Goal: Information Seeking & Learning: Learn about a topic

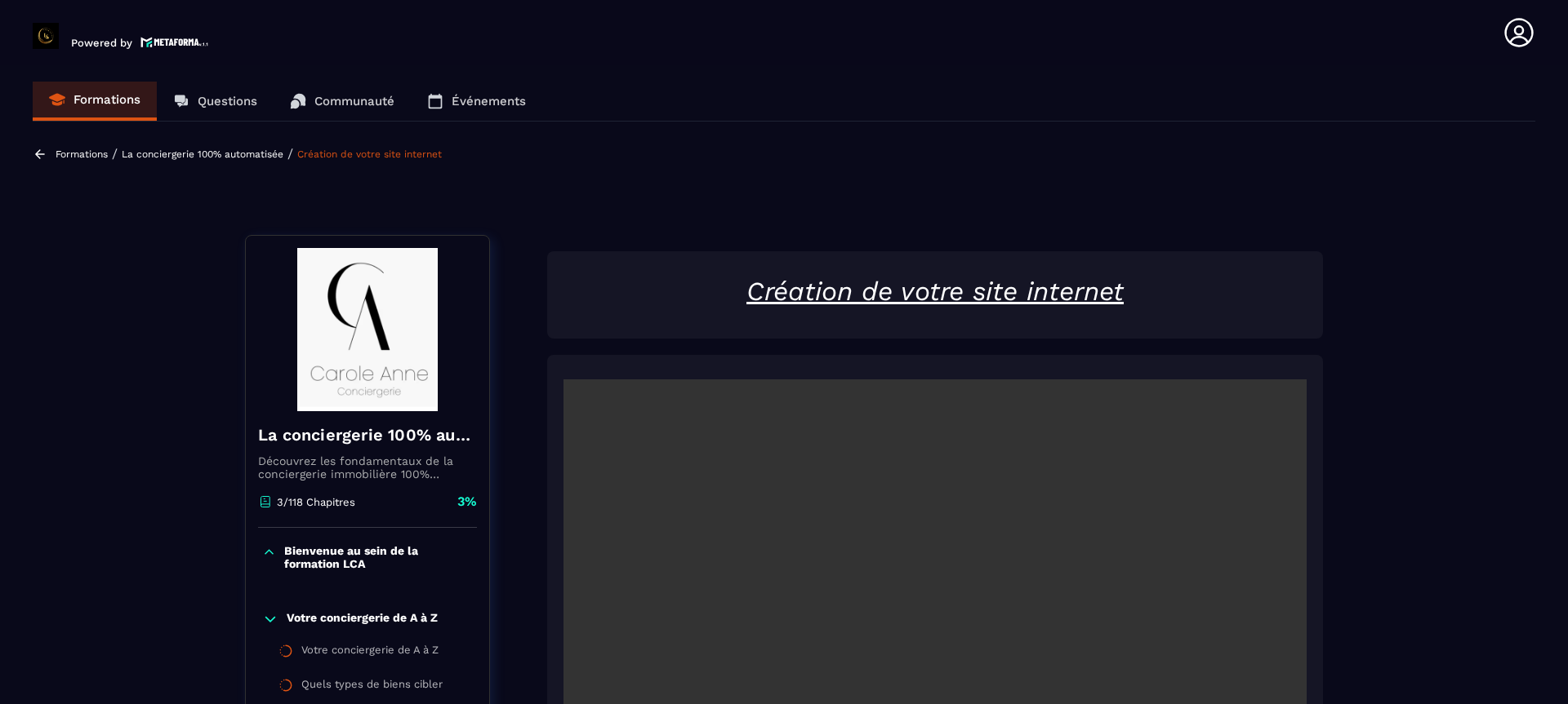
scroll to position [333, 0]
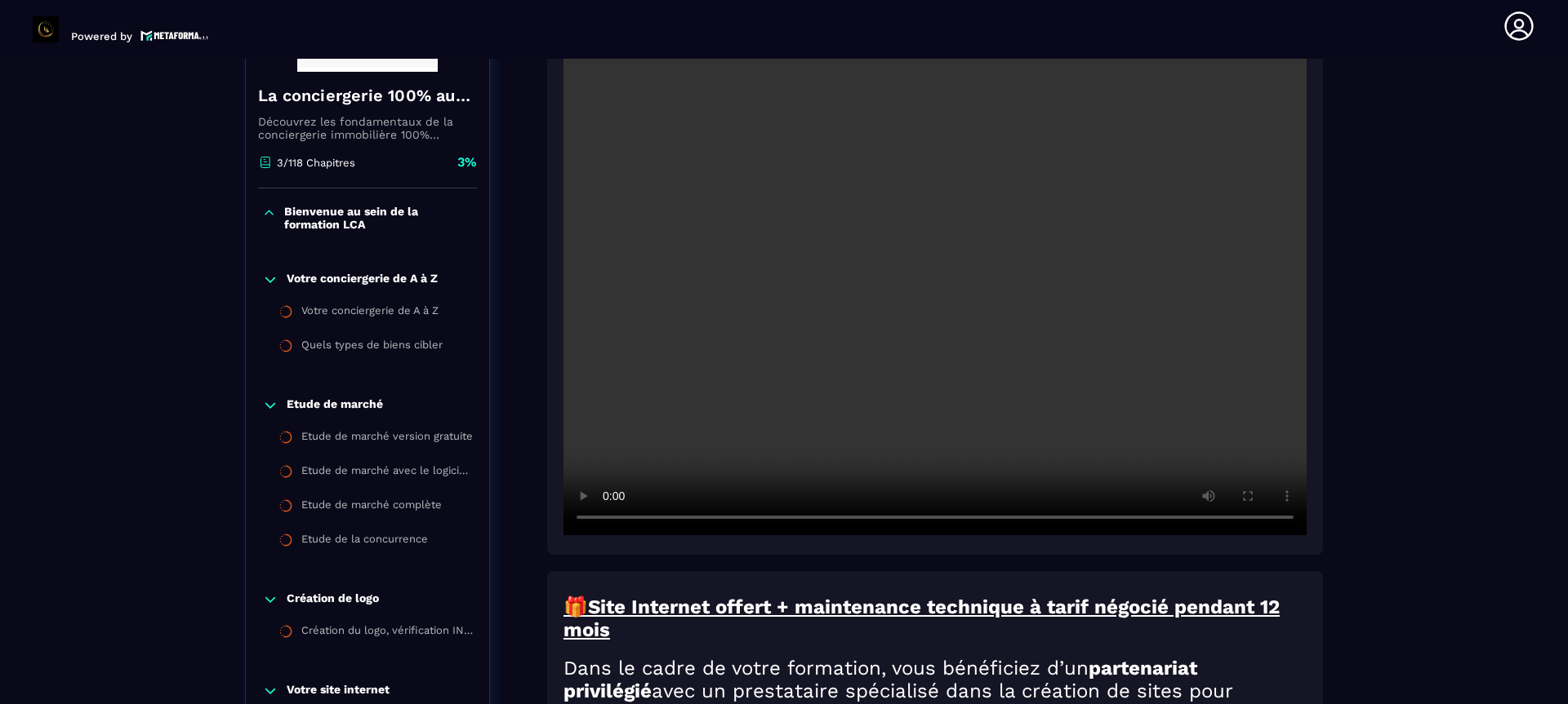
click at [914, 293] on video at bounding box center [935, 288] width 743 height 496
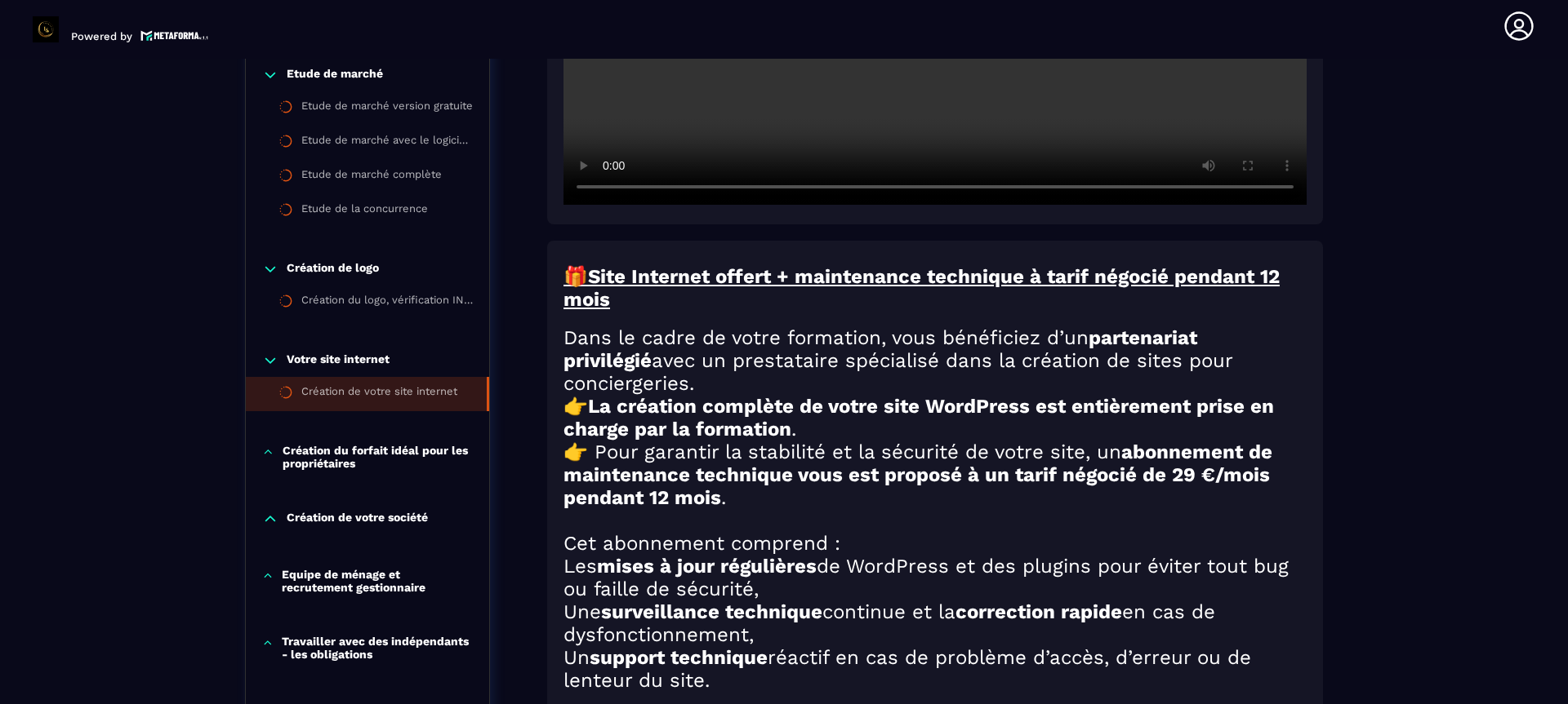
scroll to position [692, 0]
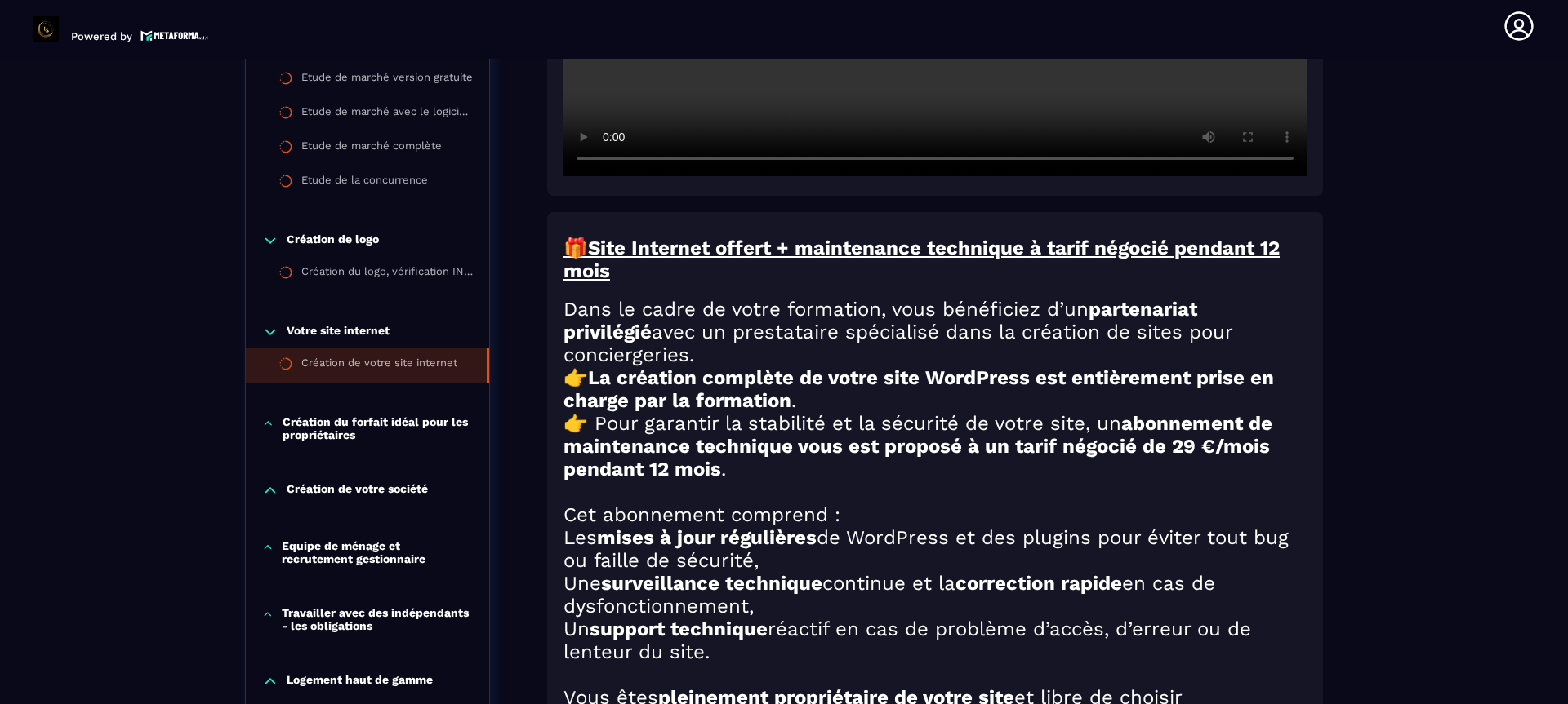
click at [369, 416] on p "Création du forfait idéal pour les propriétaires" at bounding box center [377, 428] width 190 height 26
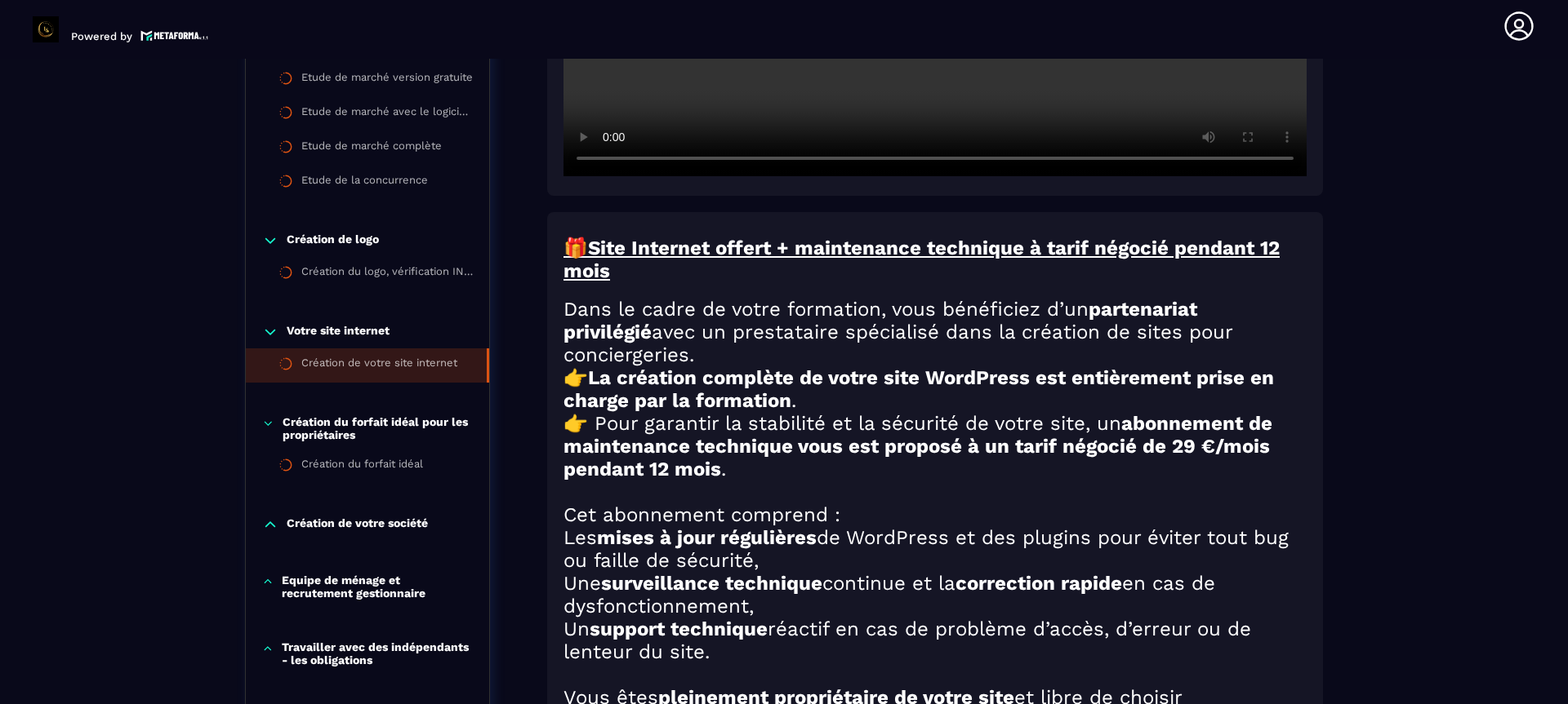
click at [341, 424] on p "Création du forfait idéal pour les propriétaires" at bounding box center [377, 428] width 190 height 26
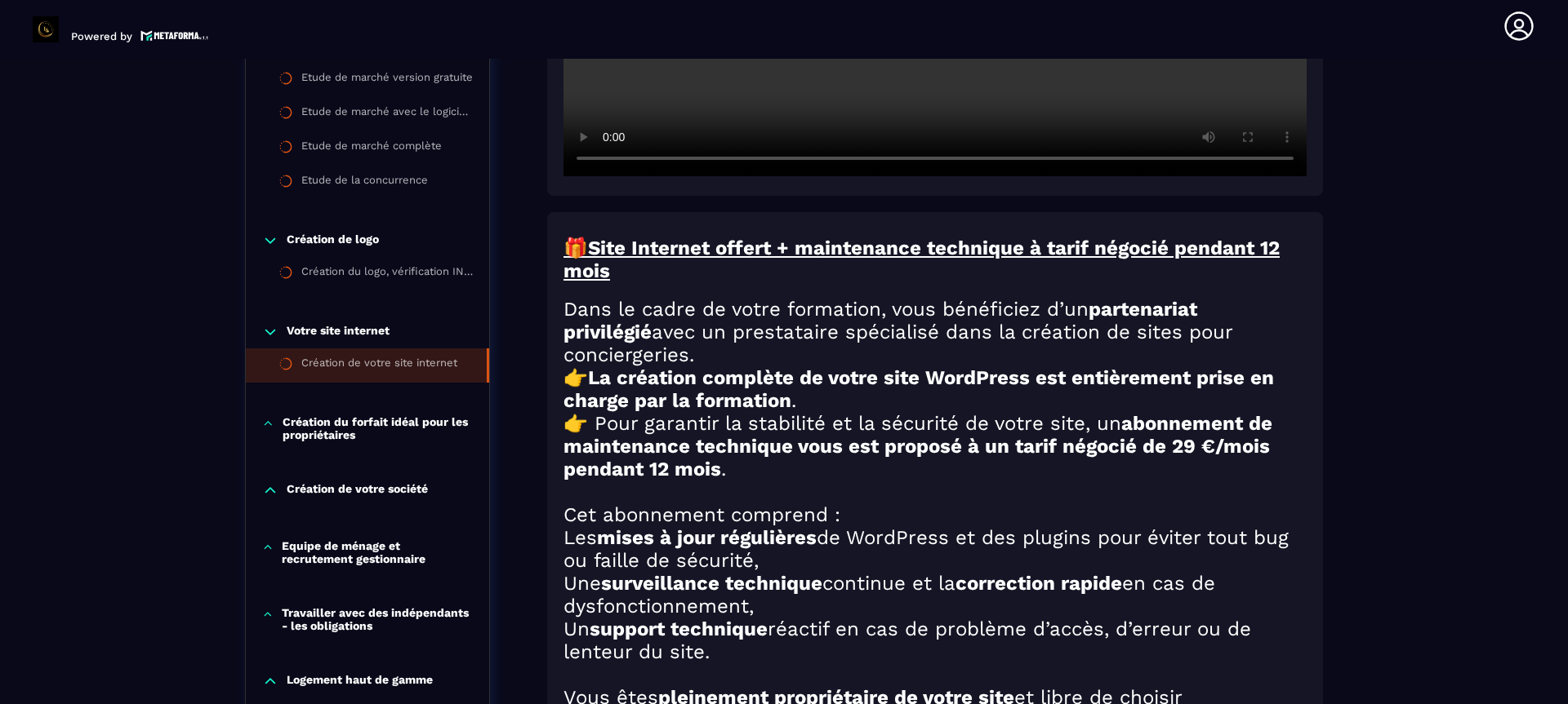
click at [341, 424] on p "Création du forfait idéal pour les propriétaires" at bounding box center [377, 428] width 190 height 26
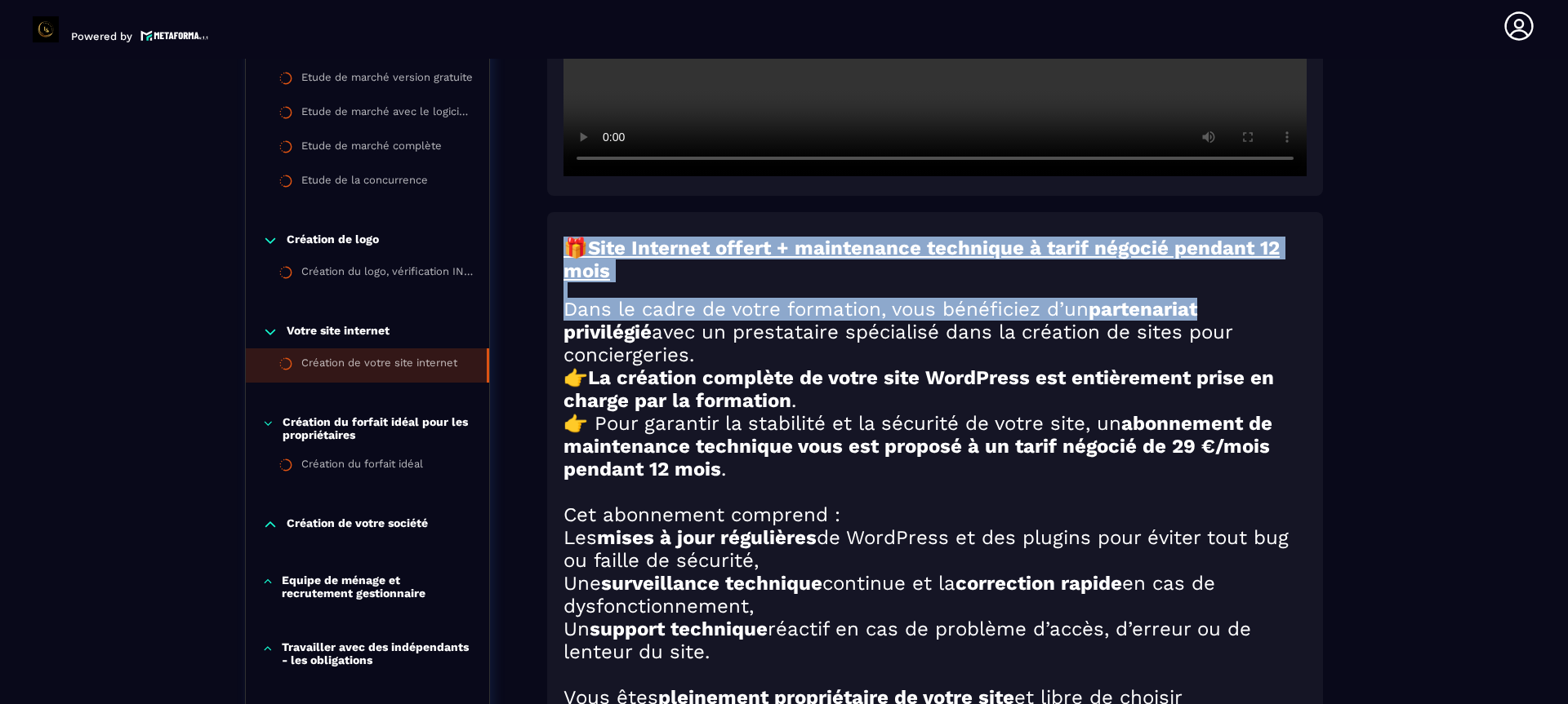
drag, startPoint x: 1487, startPoint y: 301, endPoint x: 1503, endPoint y: 153, distance: 148.9
click at [1503, 153] on div "Formations / La conciergerie 100% automatisée / Création de votre site internet…" at bounding box center [783, 595] width 1502 height 2296
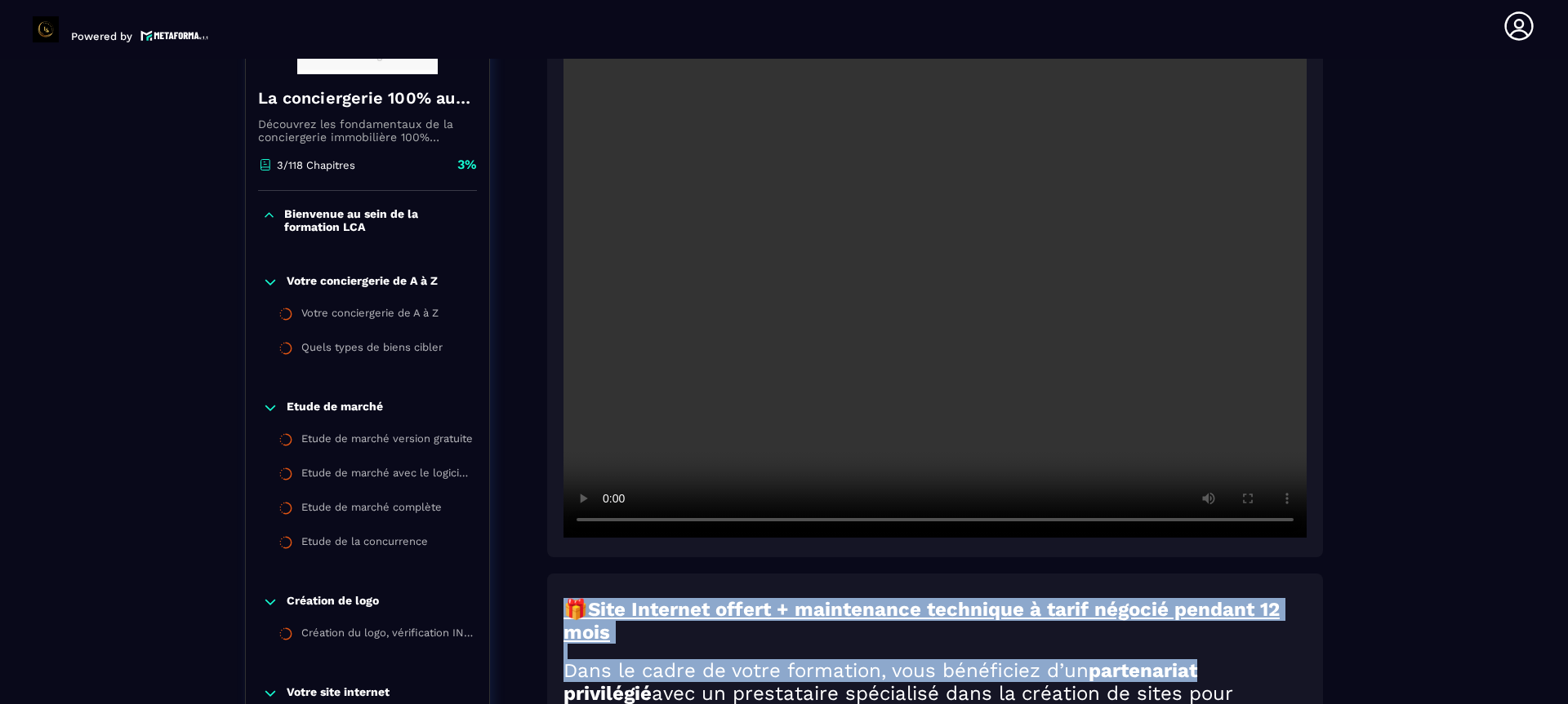
scroll to position [333, 0]
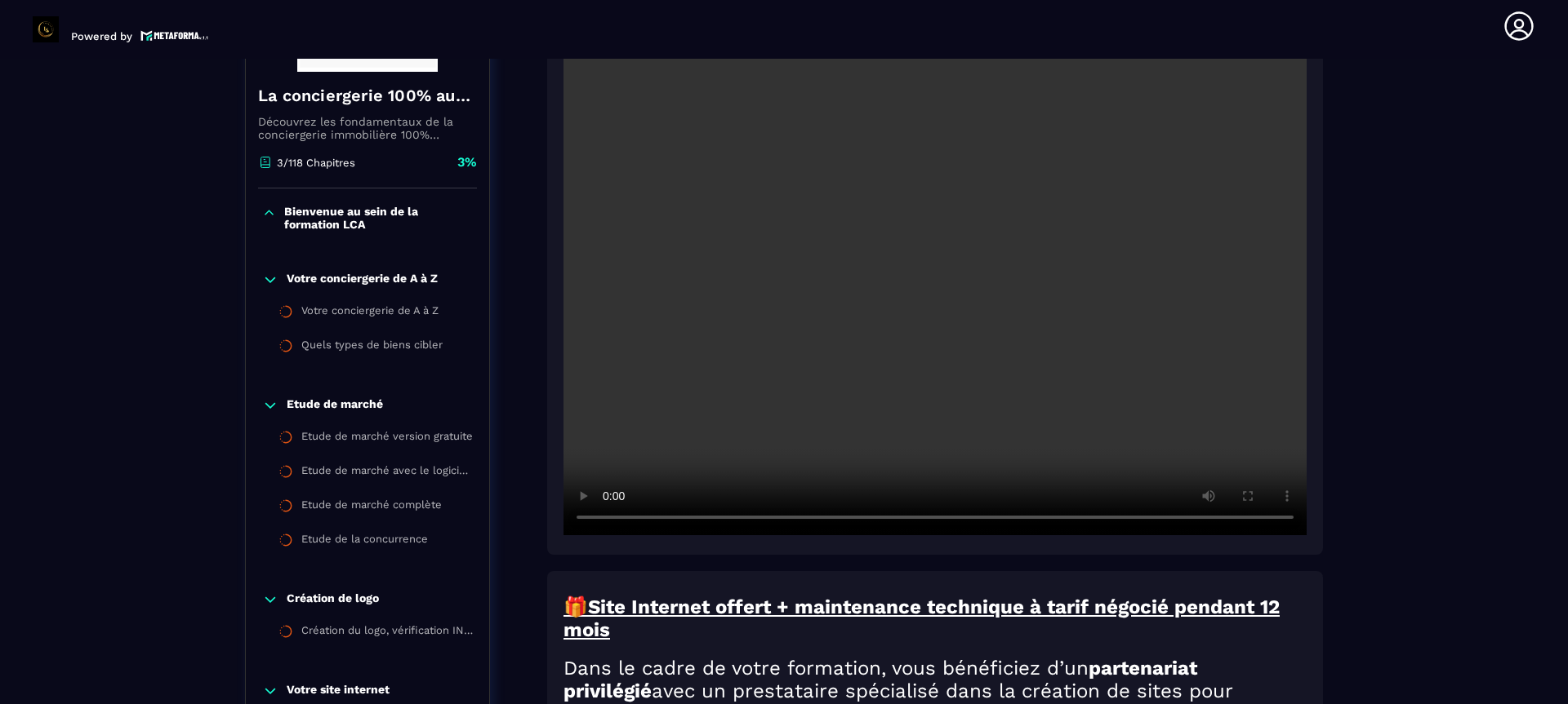
drag, startPoint x: 1567, startPoint y: 244, endPoint x: 1554, endPoint y: 259, distance: 19.8
click at [1554, 259] on section "Formations Questions Communauté Événements Formations / La conciergerie 100% au…" at bounding box center [784, 382] width 1568 height 646
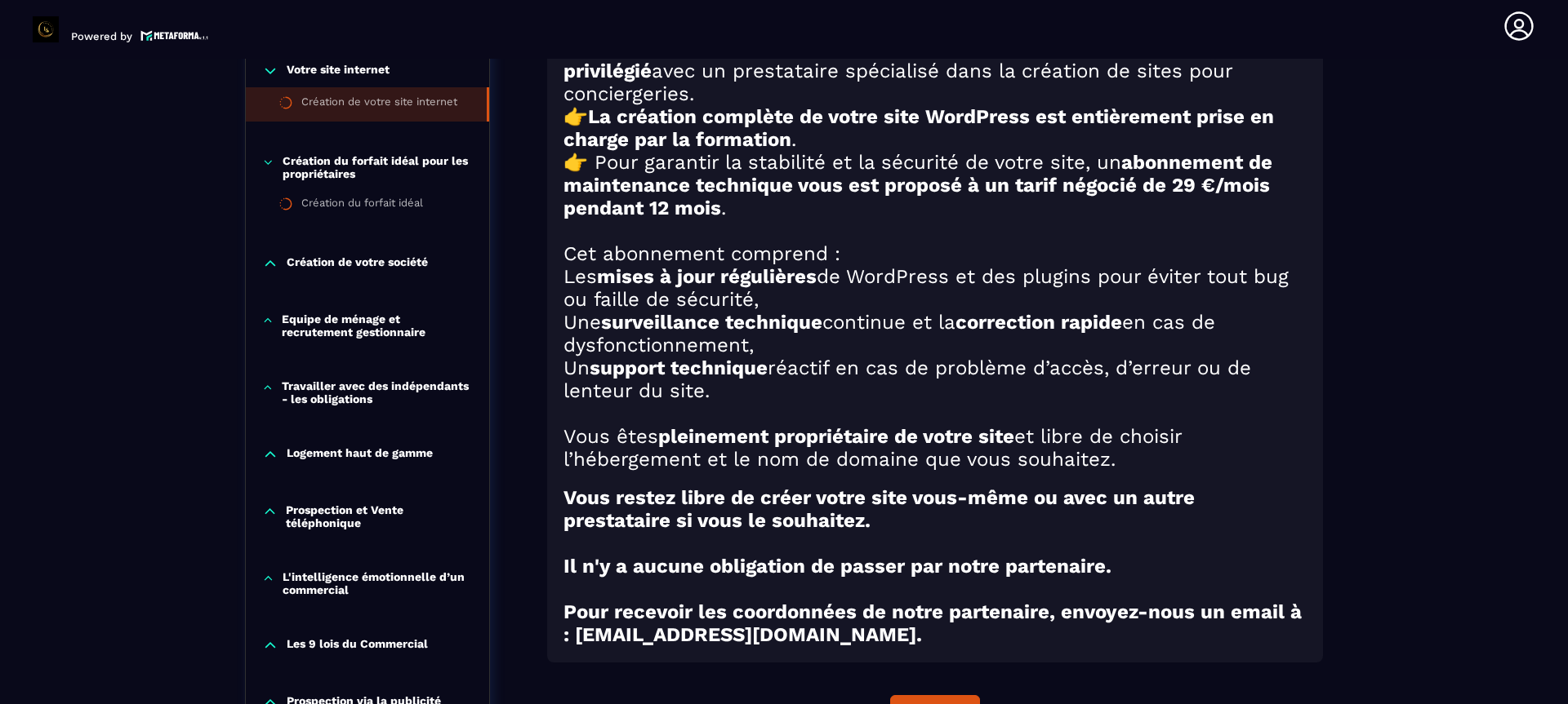
scroll to position [986, 0]
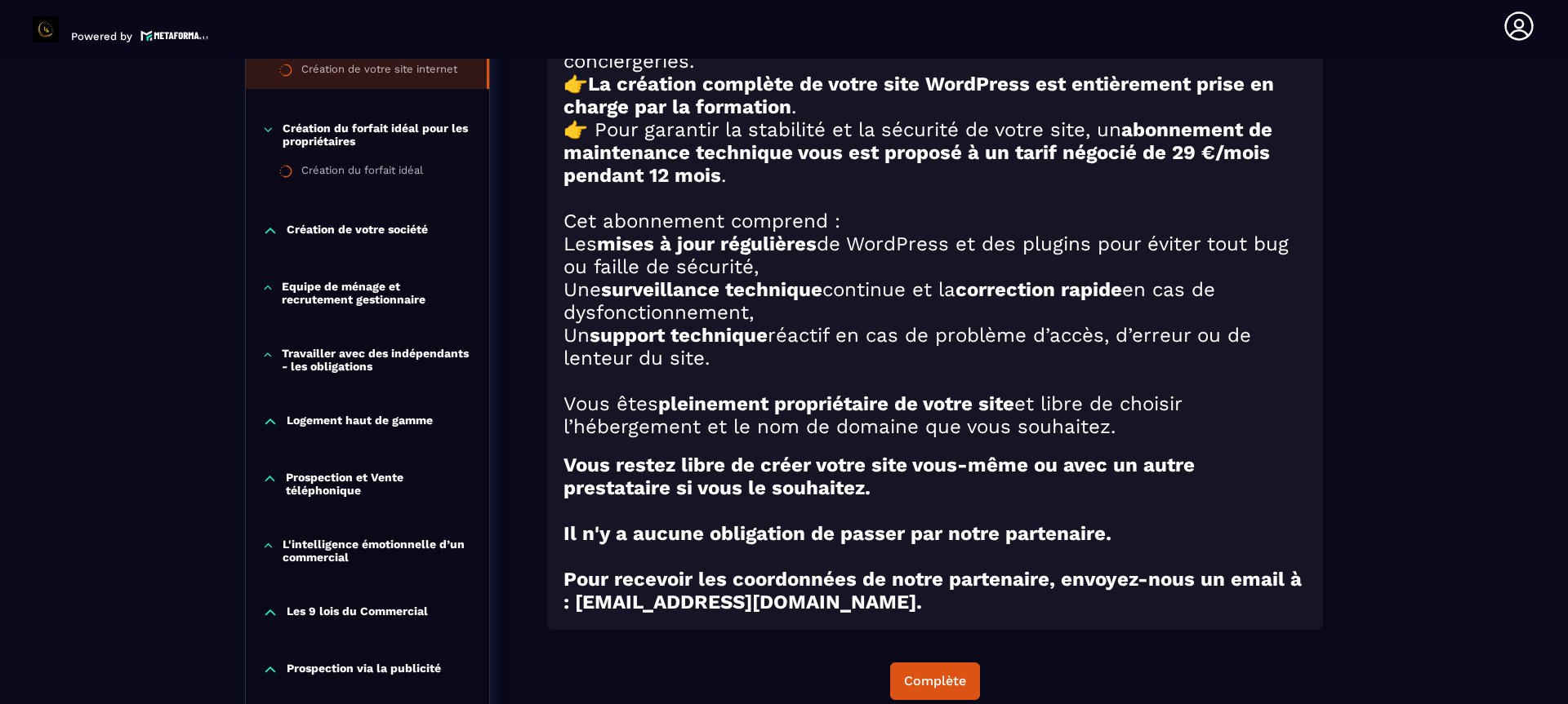
click at [1554, 259] on section "Formations Questions Communauté Événements Formations / La conciergerie 100% au…" at bounding box center [784, 382] width 1568 height 646
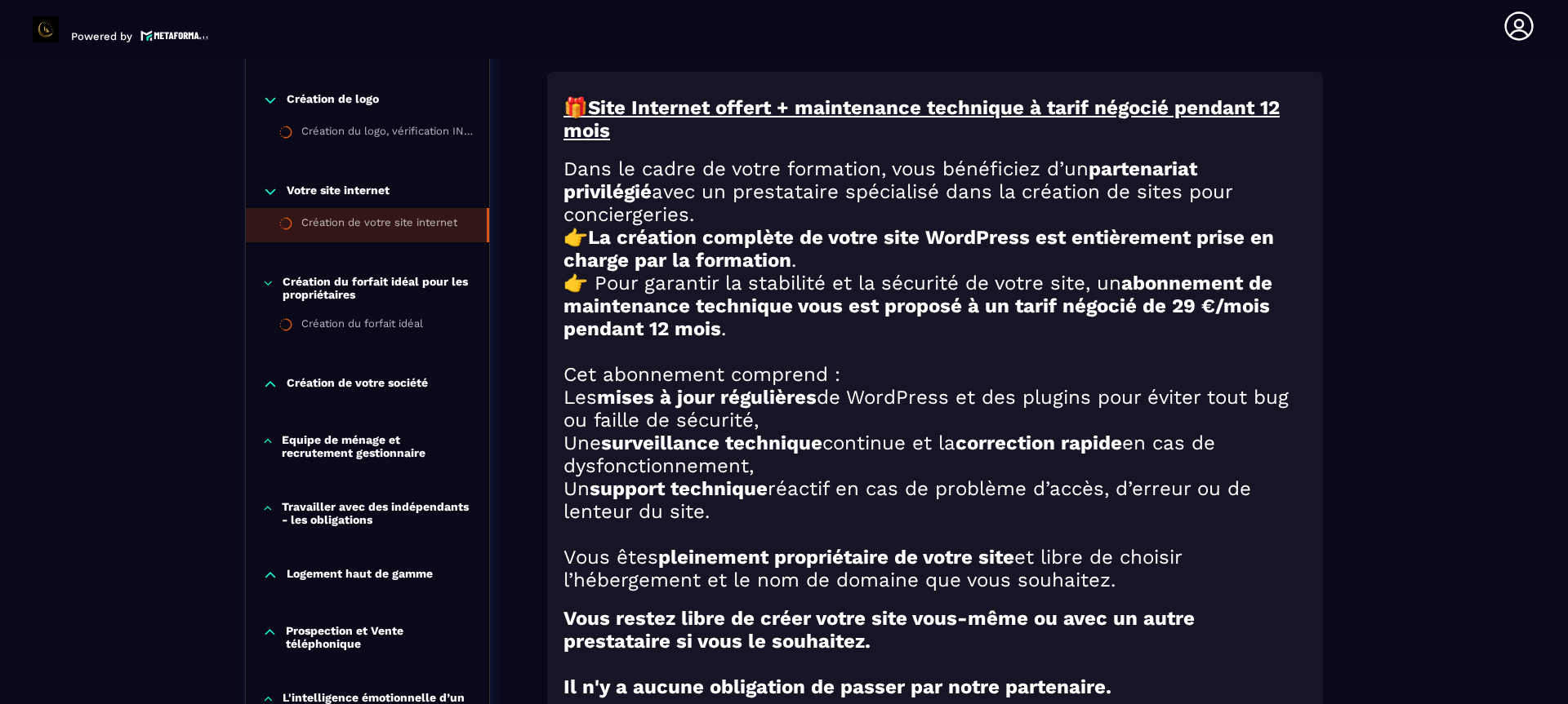
scroll to position [856, 0]
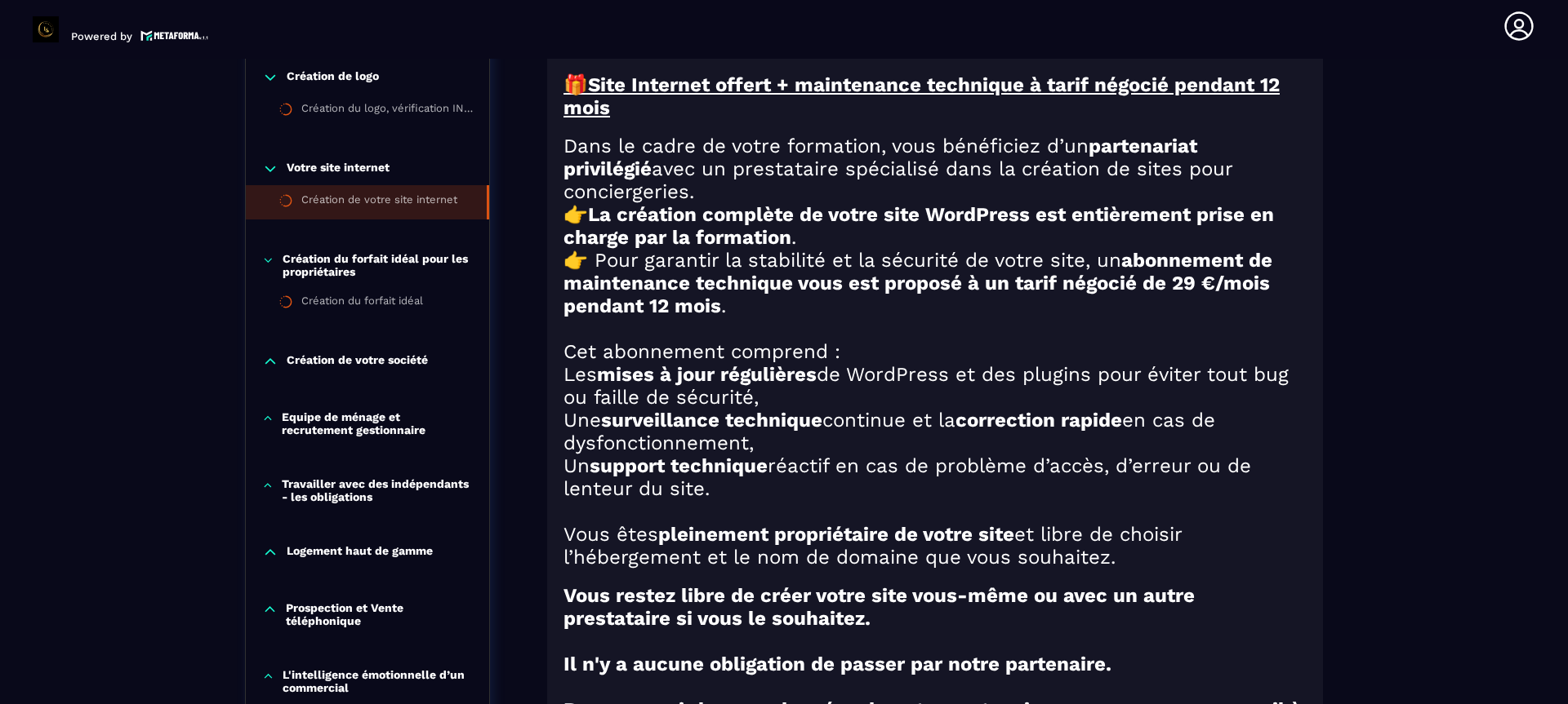
click at [350, 265] on p "Création du forfait idéal pour les propriétaires" at bounding box center [377, 265] width 190 height 26
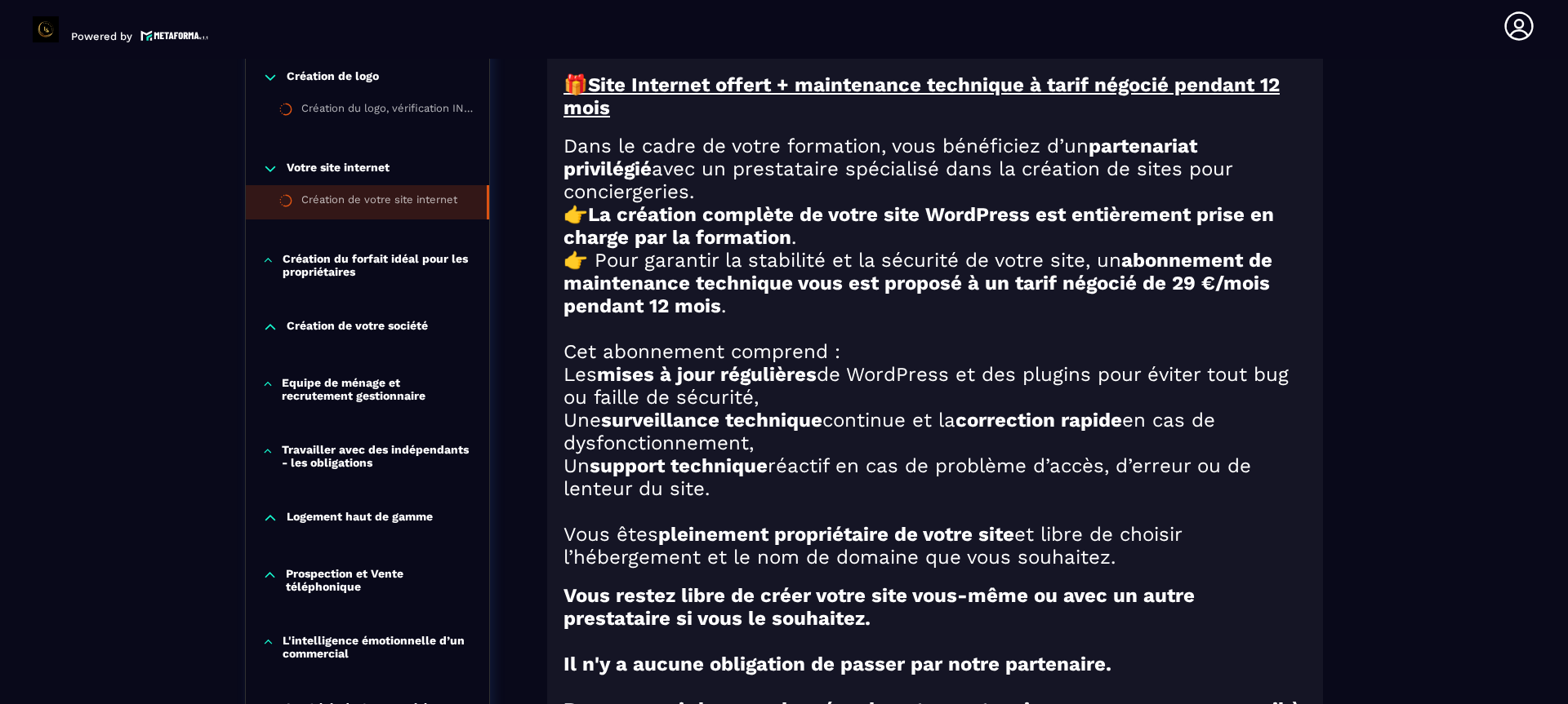
click at [350, 303] on div "Création de votre société" at bounding box center [368, 331] width 244 height 57
click at [349, 263] on p "Création du forfait idéal pour les propriétaires" at bounding box center [377, 265] width 190 height 26
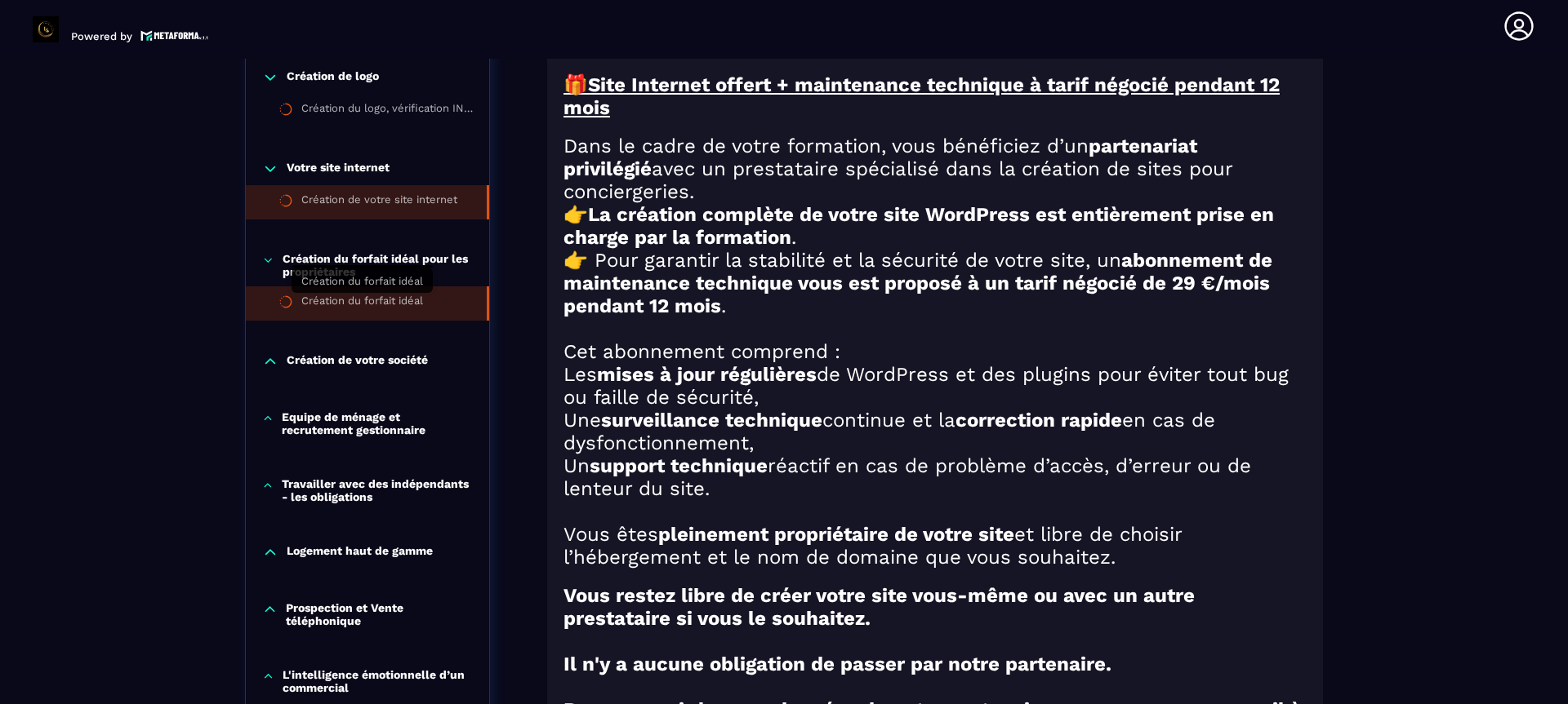
click at [342, 296] on div "Création du forfait idéal" at bounding box center [362, 304] width 122 height 18
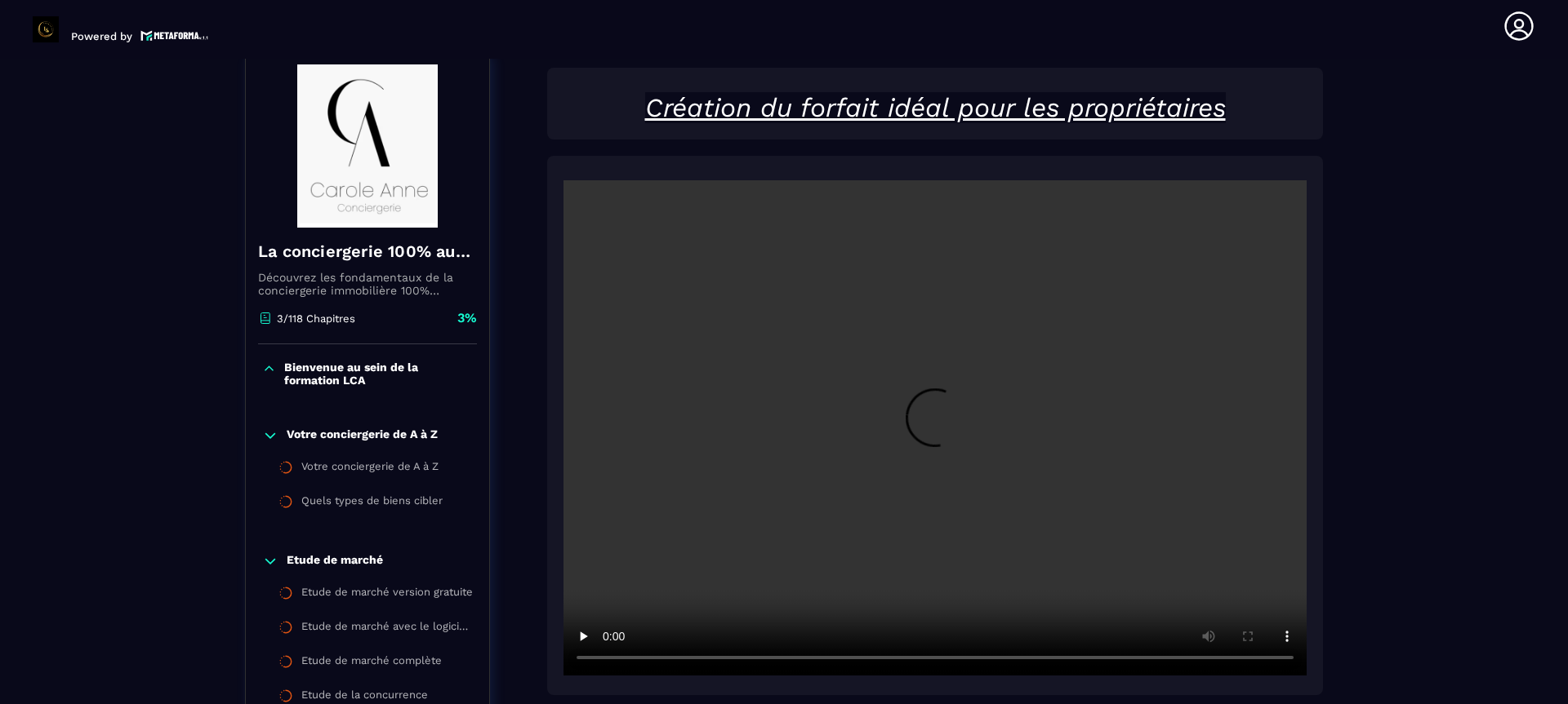
scroll to position [170, 0]
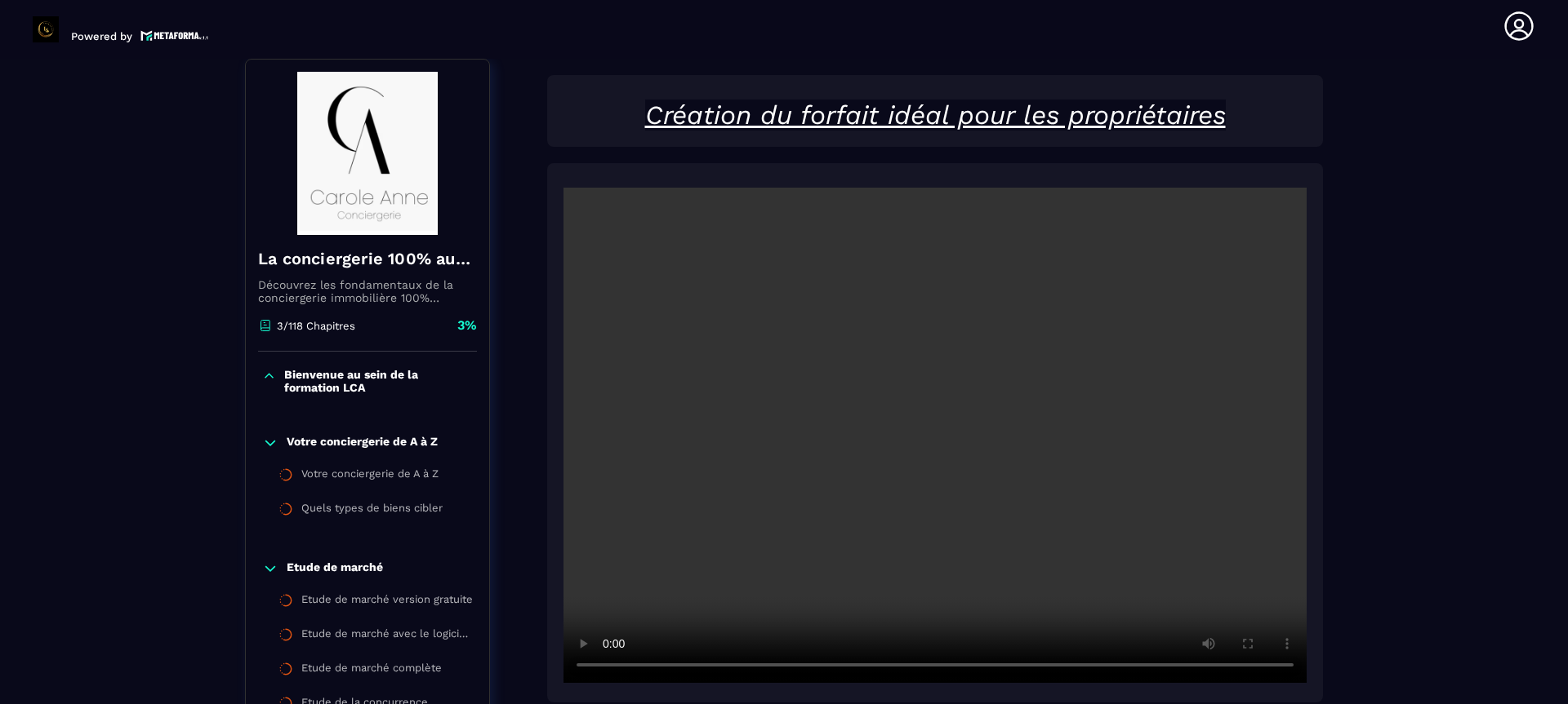
click at [1141, 532] on video at bounding box center [935, 436] width 743 height 496
drag, startPoint x: 1567, startPoint y: 165, endPoint x: 1567, endPoint y: 222, distance: 57.0
click at [1567, 222] on section "Formations Questions Communauté Événements Formations / La conciergerie 100% au…" at bounding box center [784, 382] width 1568 height 646
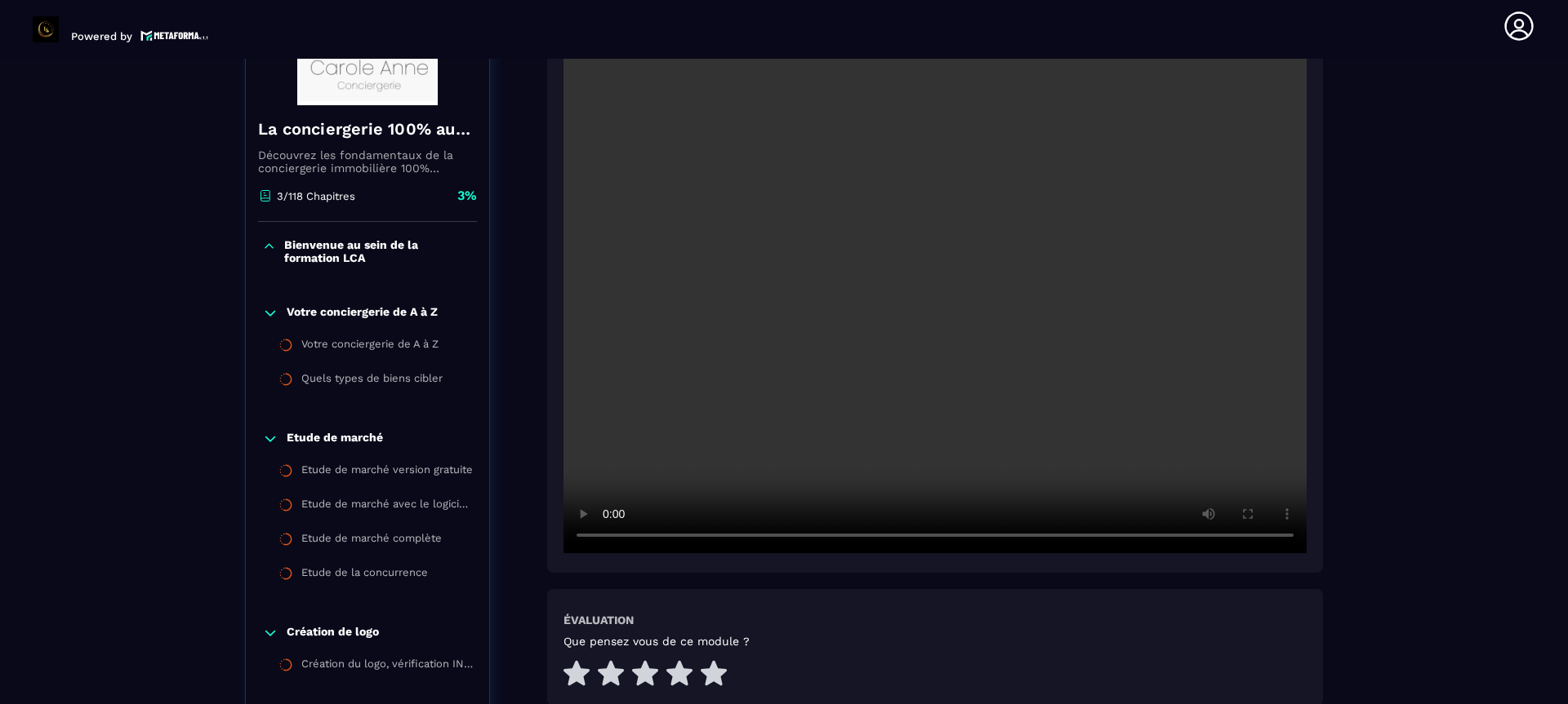
scroll to position [300, 0]
click at [1317, 441] on div at bounding box center [935, 302] width 775 height 539
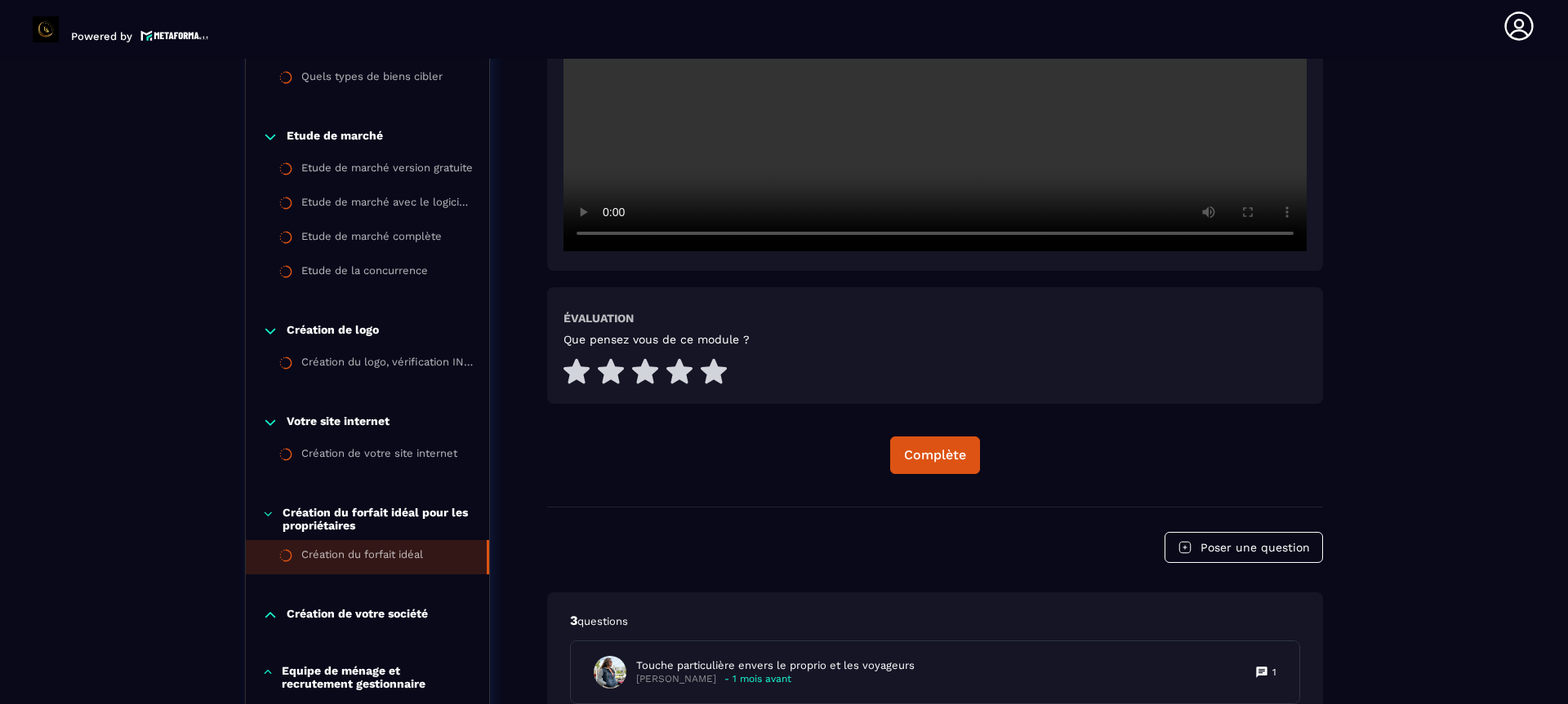
scroll to position [627, 0]
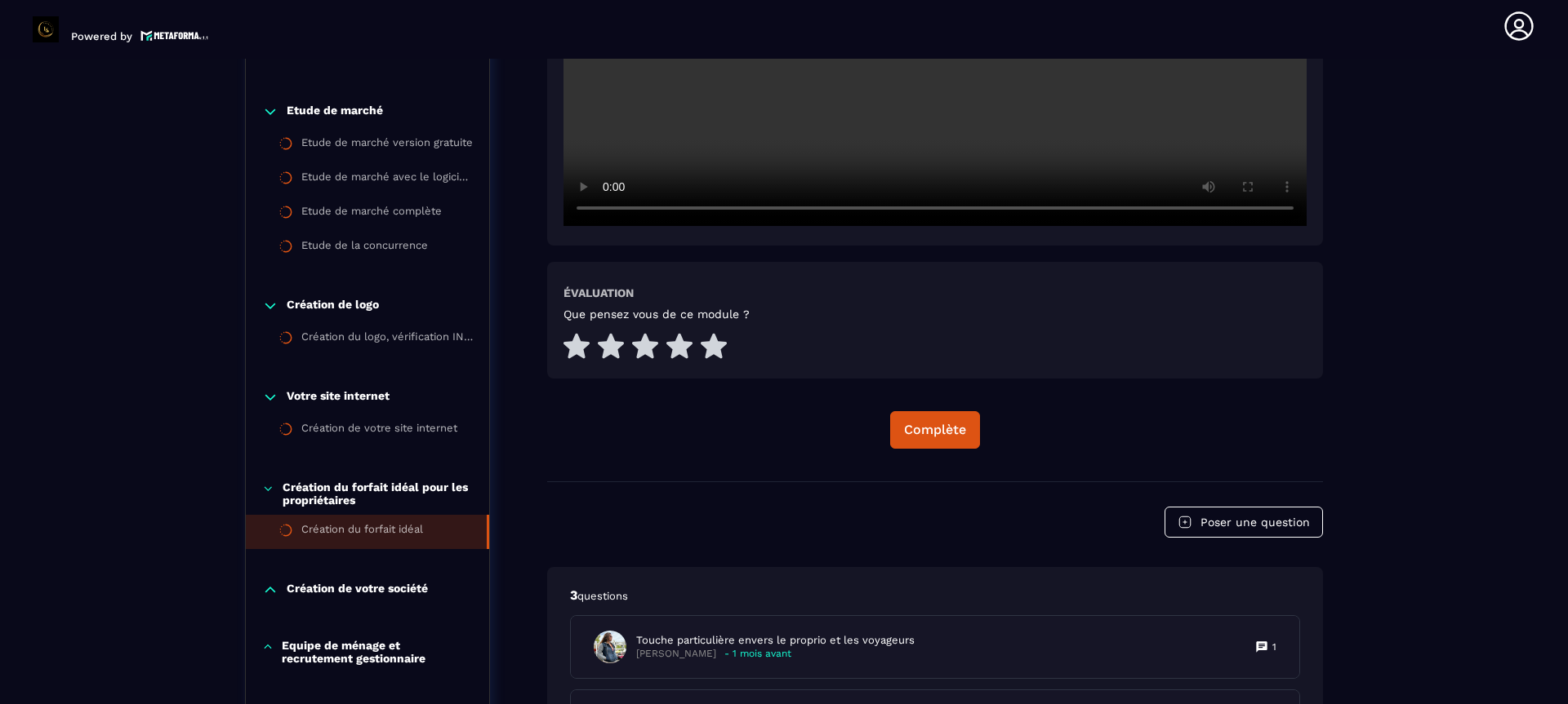
click at [371, 654] on p "Equipe de ménage et recrutement gestionnaire" at bounding box center [377, 652] width 191 height 26
click at [409, 688] on div "Trouver et organiser son équipe de ménage" at bounding box center [385, 690] width 169 height 18
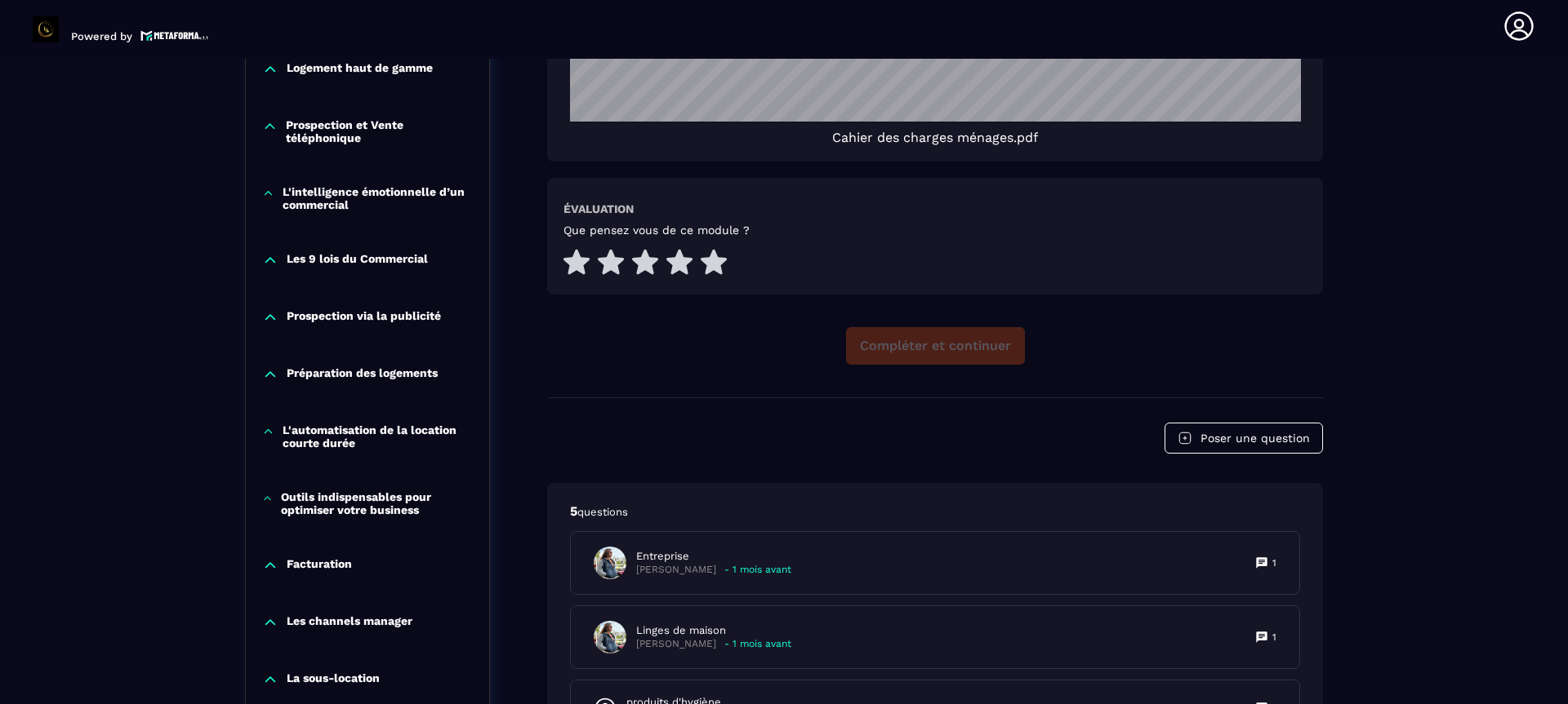
scroll to position [1508, 0]
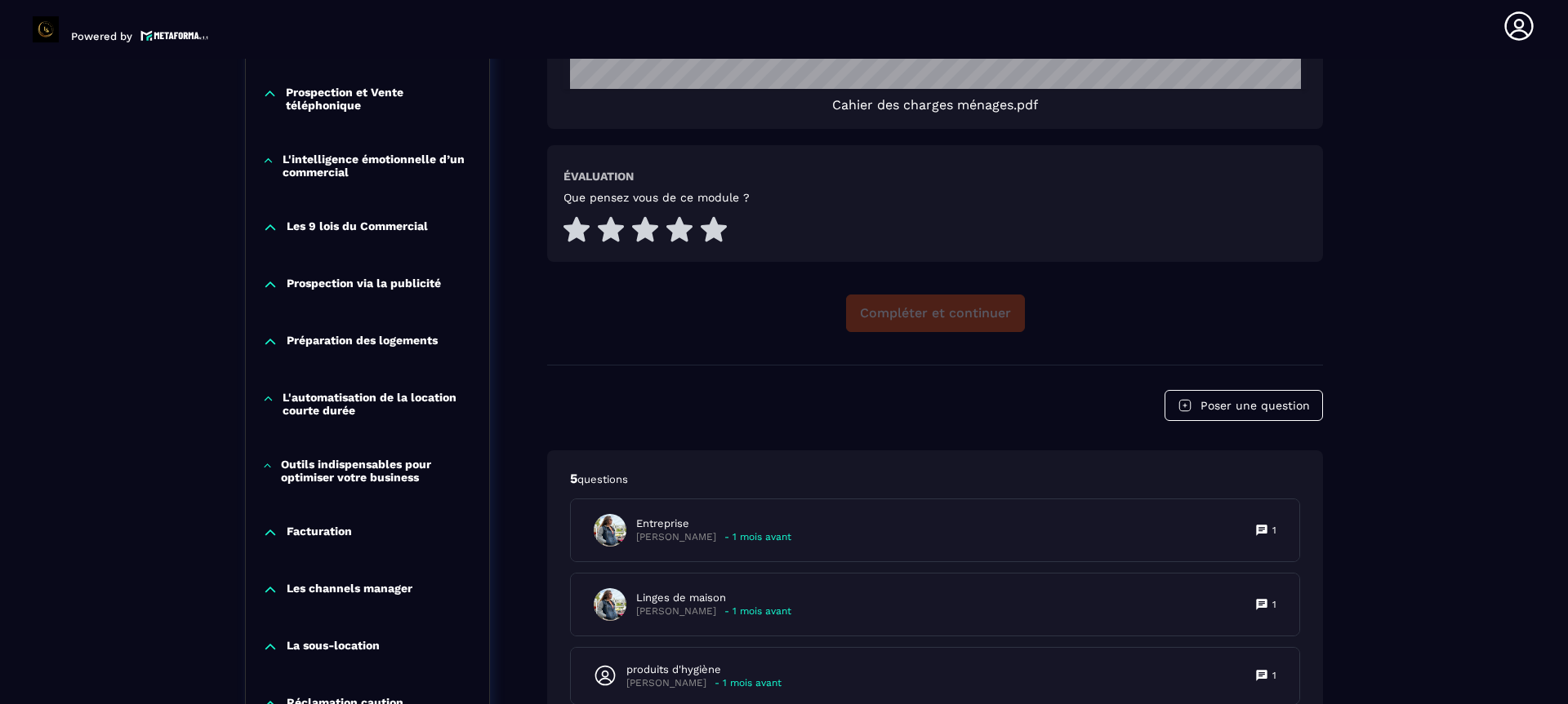
click at [322, 340] on p "Préparation des logements" at bounding box center [362, 341] width 151 height 16
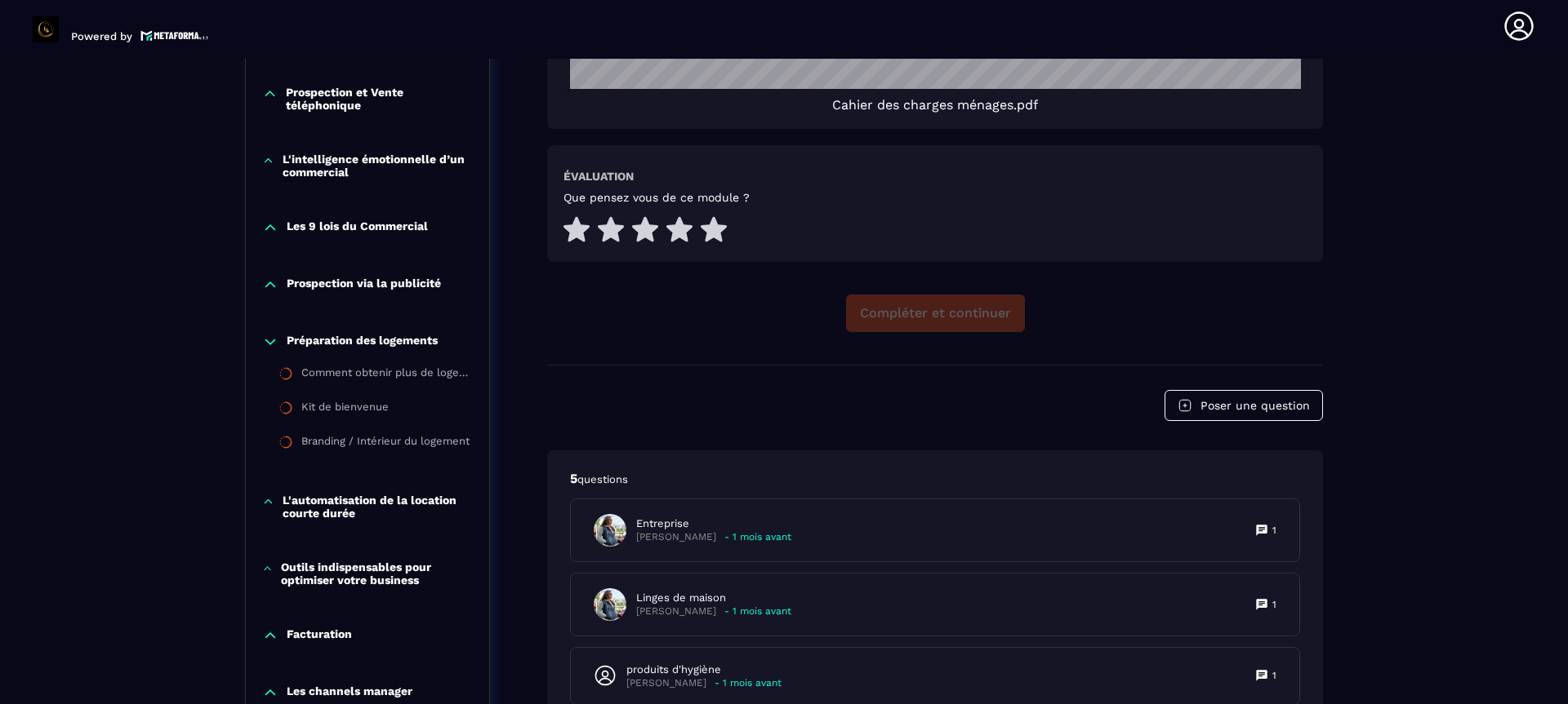
drag, startPoint x: 325, startPoint y: 412, endPoint x: 409, endPoint y: 483, distance: 110.0
click at [409, 483] on div "L'automatisation de la location courte durée" at bounding box center [368, 511] width 244 height 67
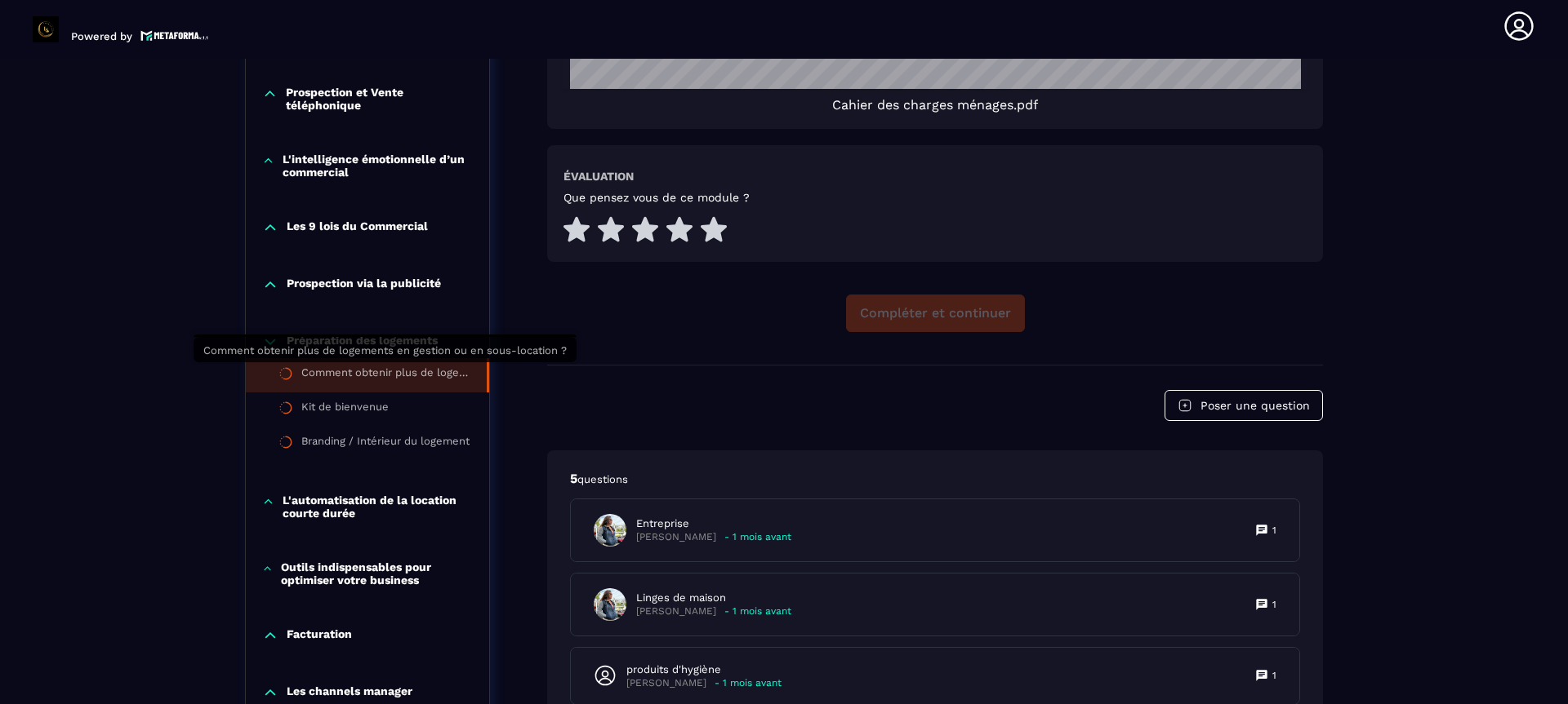
click at [398, 371] on div "Comment obtenir plus de logements en gestion ou en sous-location ?" at bounding box center [385, 375] width 169 height 18
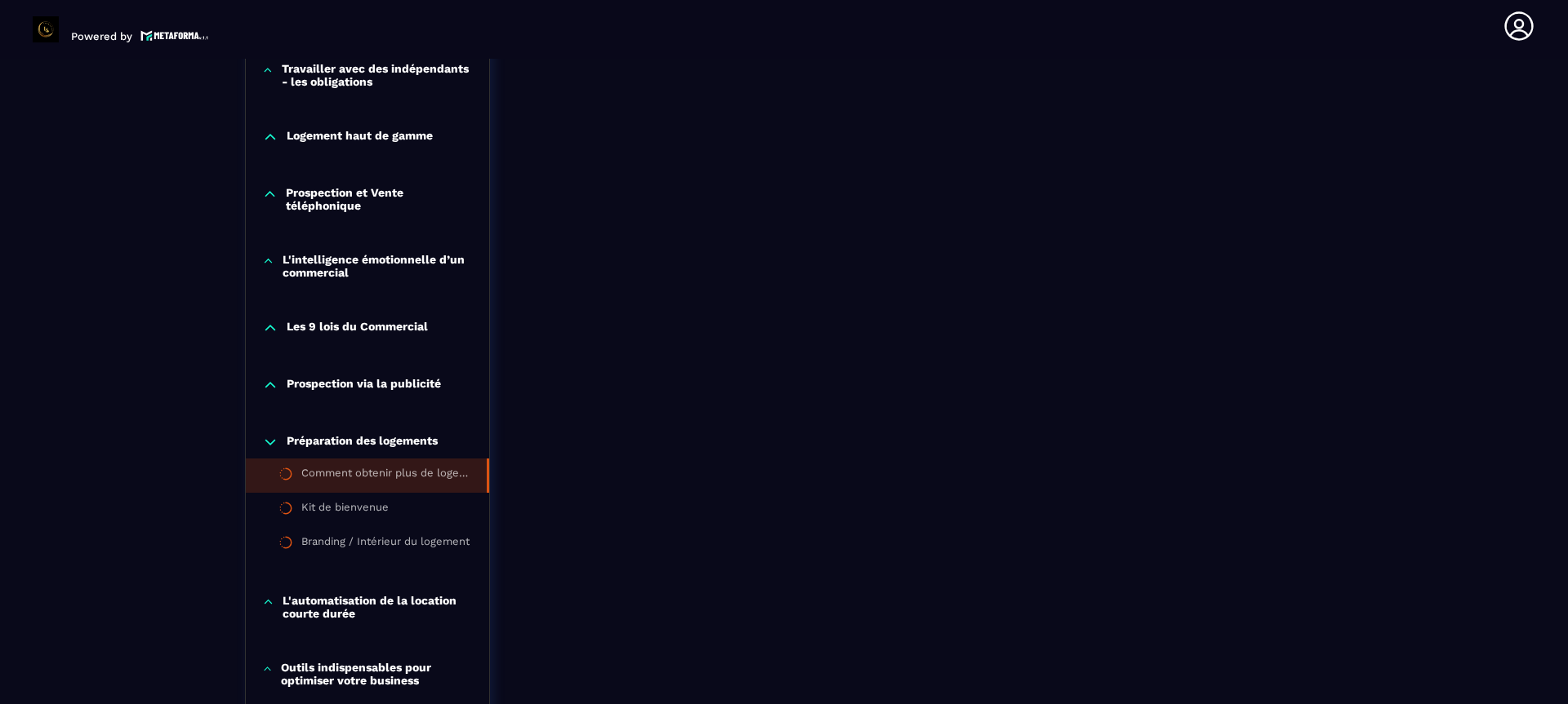
scroll to position [1411, 0]
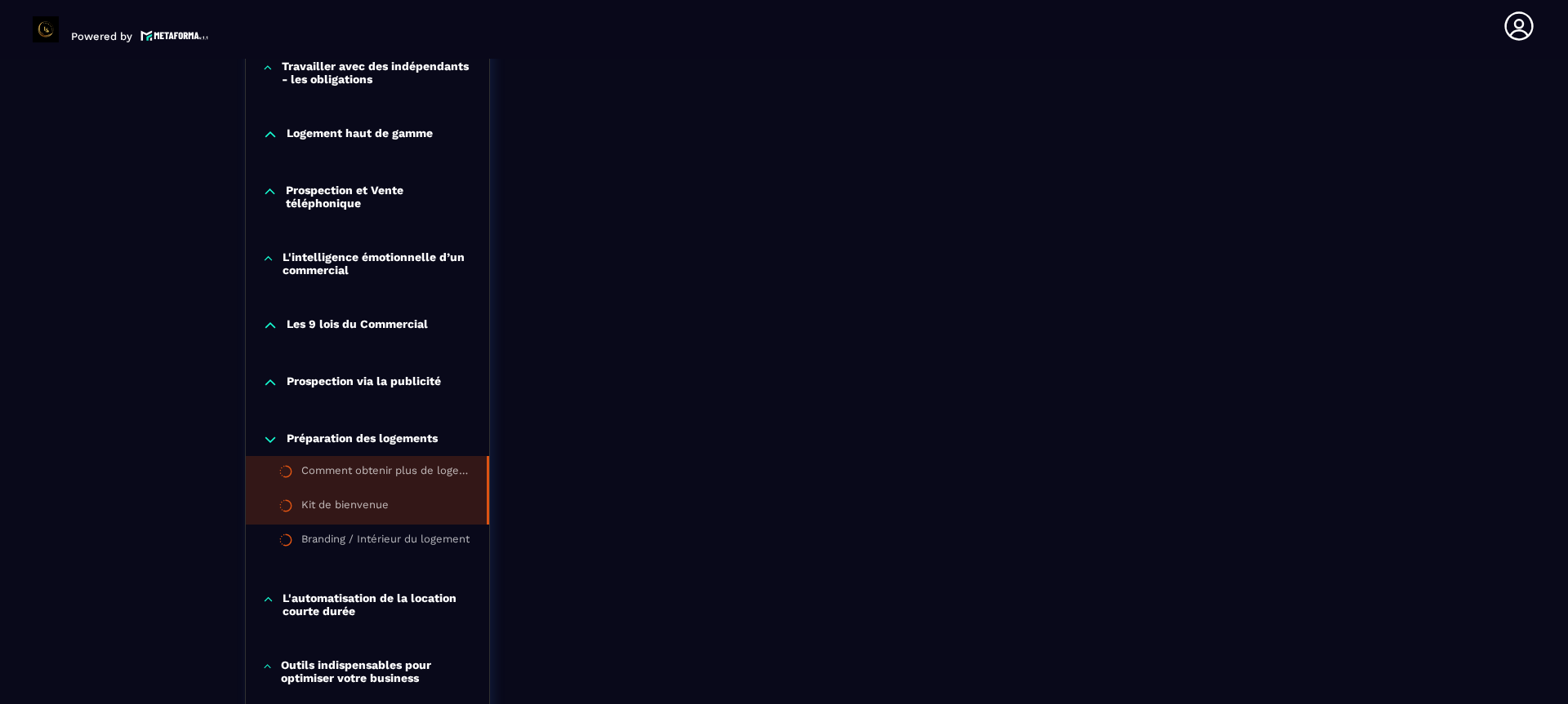
click at [347, 496] on li "Kit de bienvenue" at bounding box center [368, 508] width 244 height 34
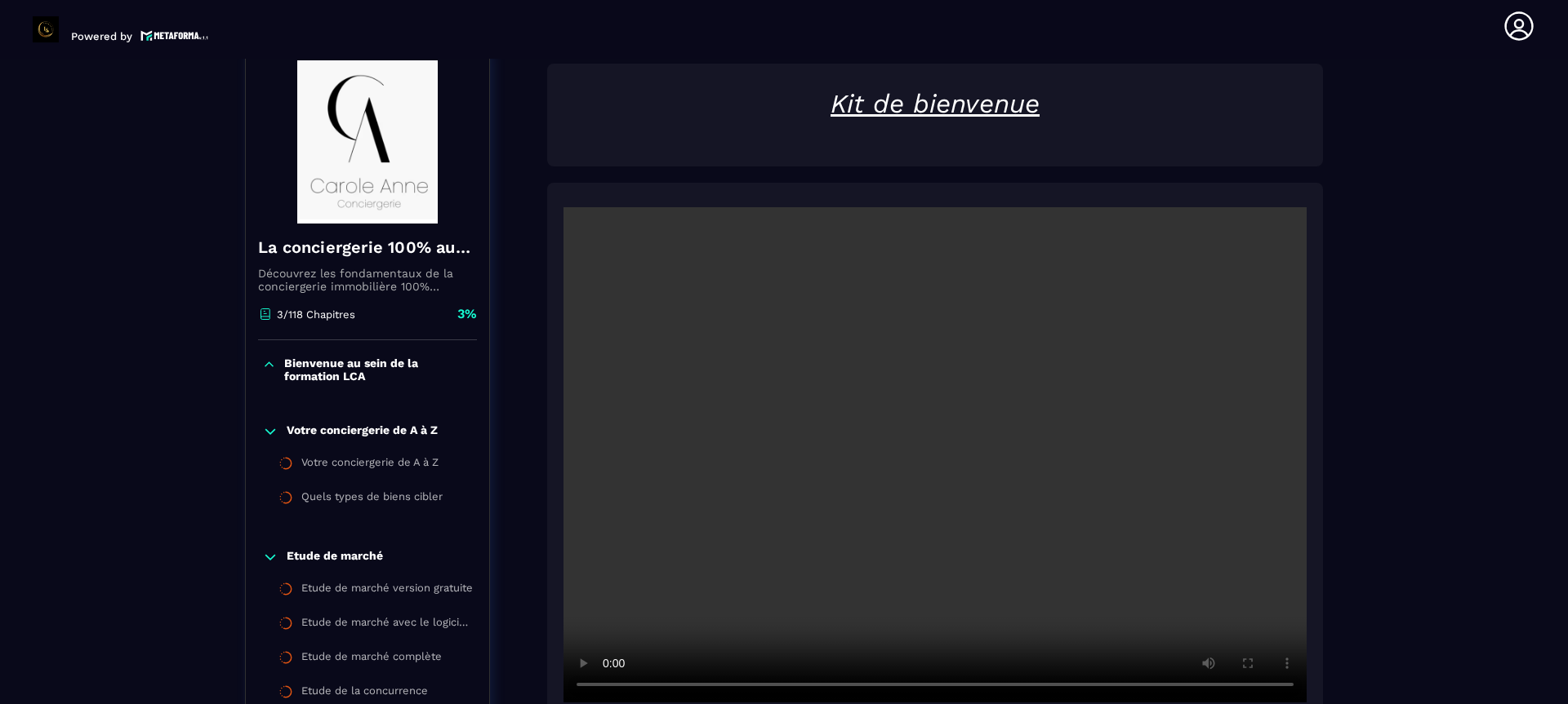
scroll to position [170, 0]
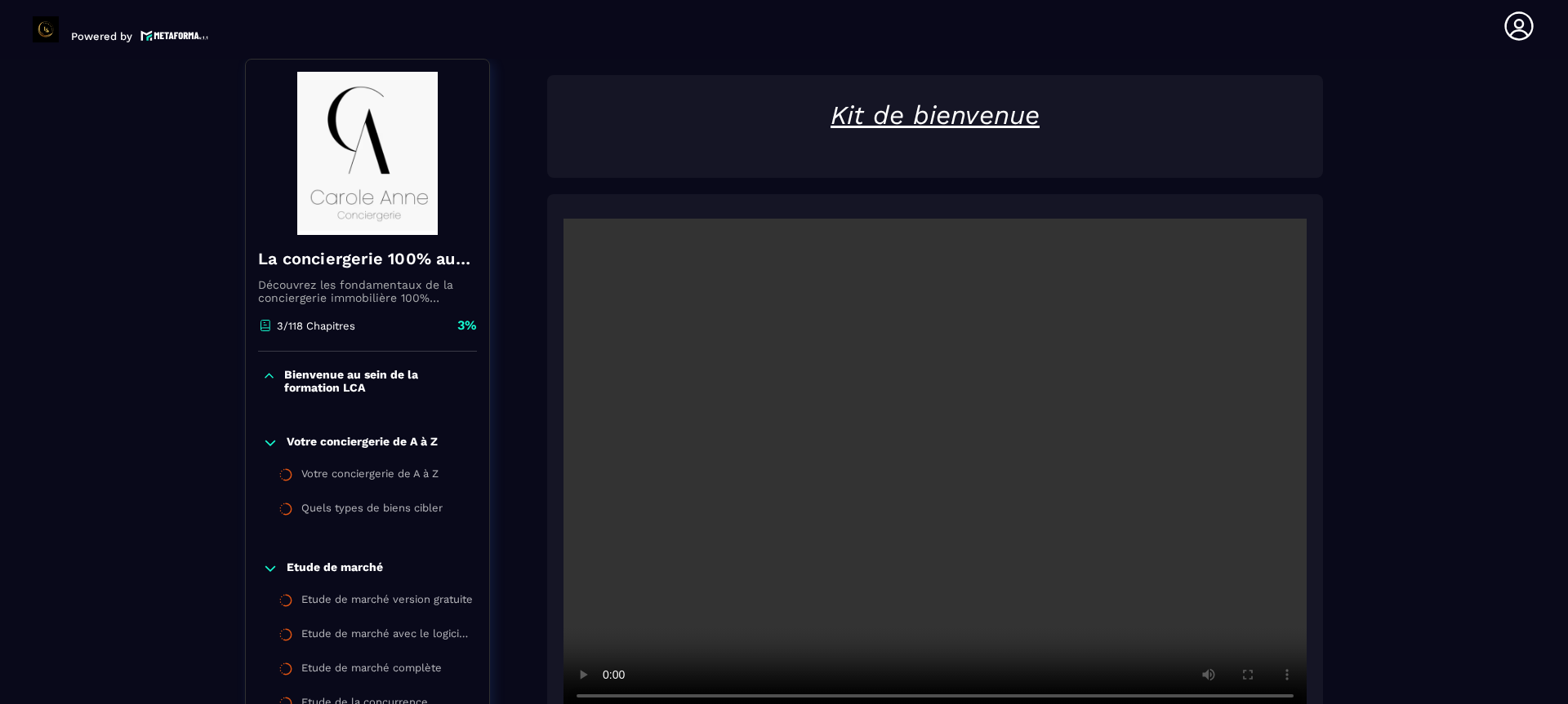
click at [1084, 384] on video at bounding box center [935, 466] width 743 height 496
click at [1565, 217] on section "Formations Questions Communauté Événements Formations / La conciergerie 100% au…" at bounding box center [784, 382] width 1568 height 646
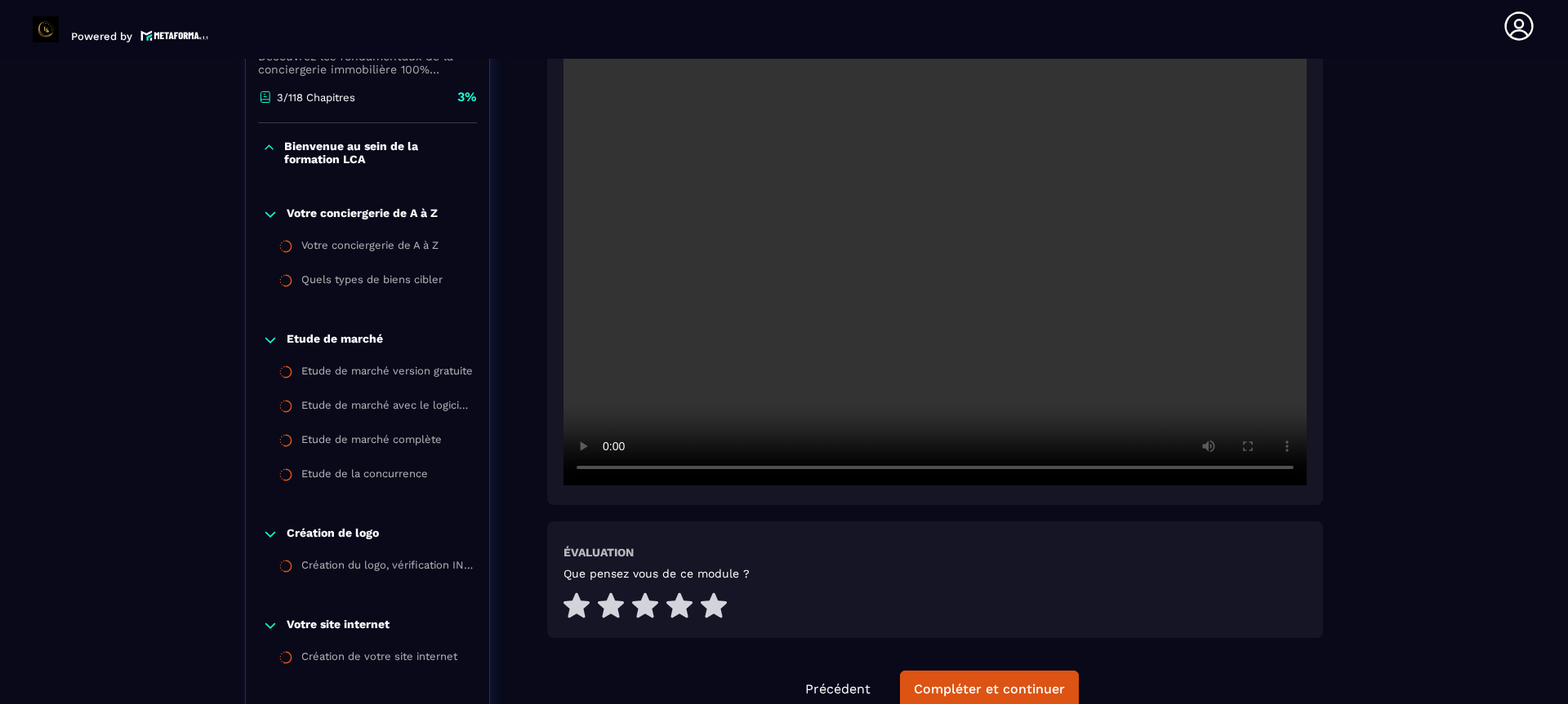
scroll to position [431, 0]
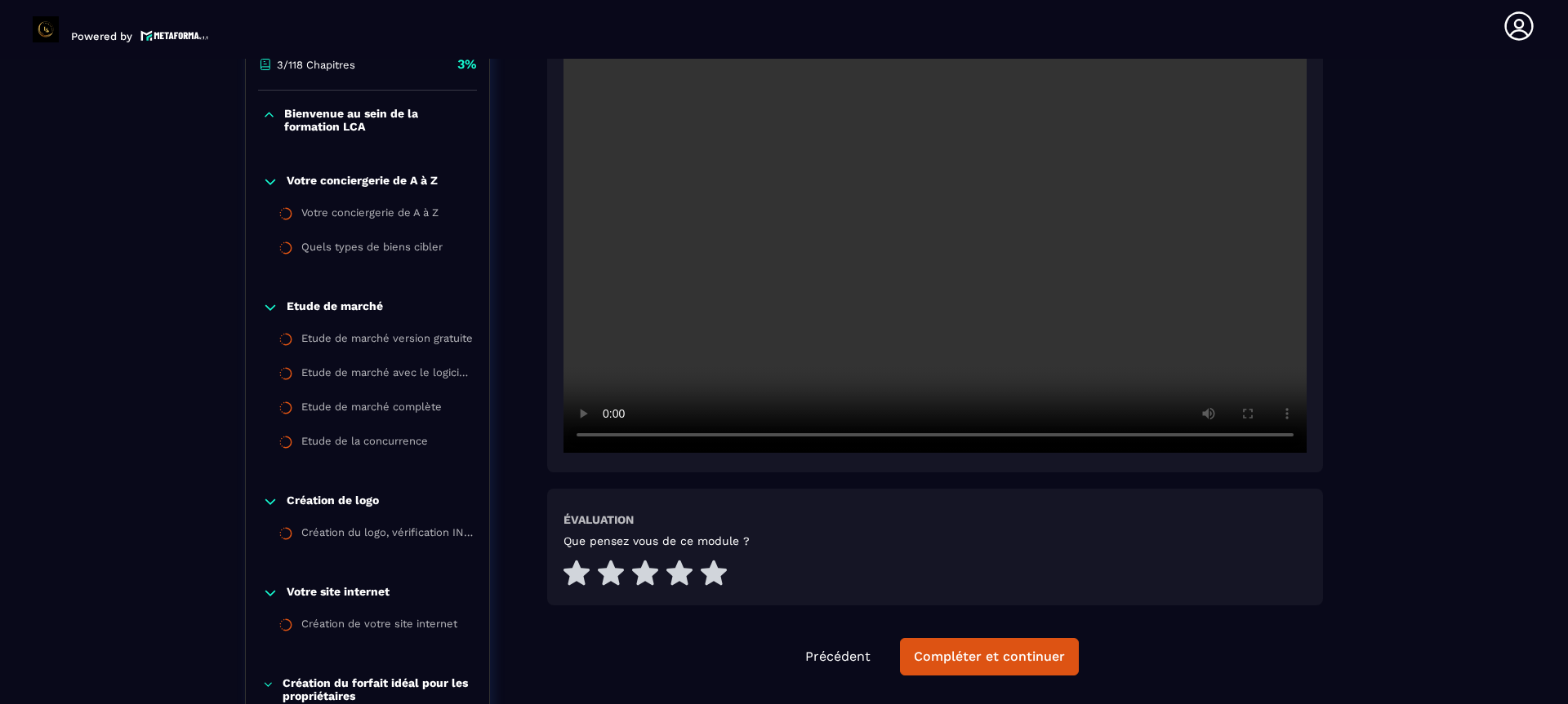
drag, startPoint x: 1302, startPoint y: 122, endPoint x: 1302, endPoint y: 184, distance: 62.0
click at [1302, 184] on video at bounding box center [935, 206] width 743 height 496
click at [1157, 222] on video at bounding box center [935, 206] width 743 height 496
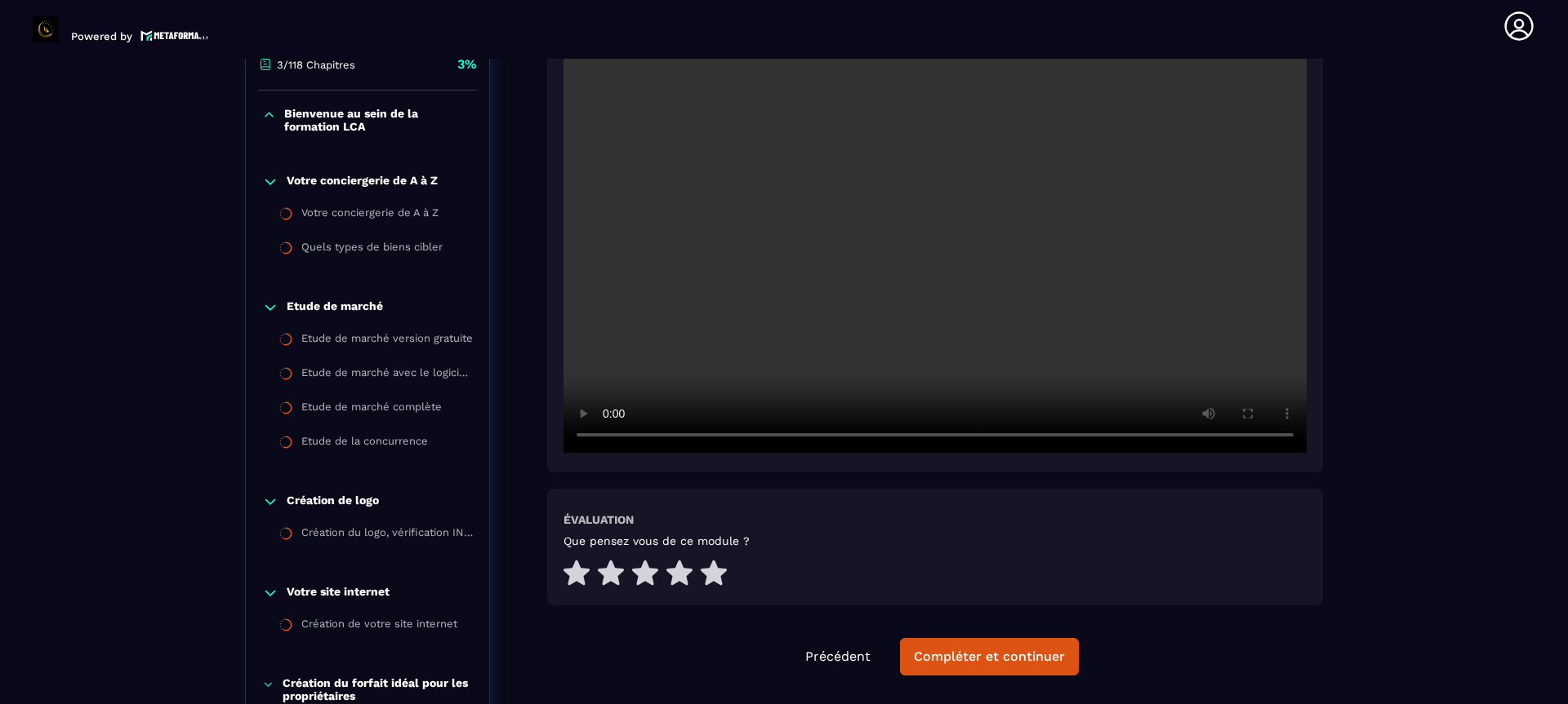
click at [1540, 226] on section "Formations Questions Communauté Événements Formations / La conciergerie 100% au…" at bounding box center [784, 382] width 1568 height 646
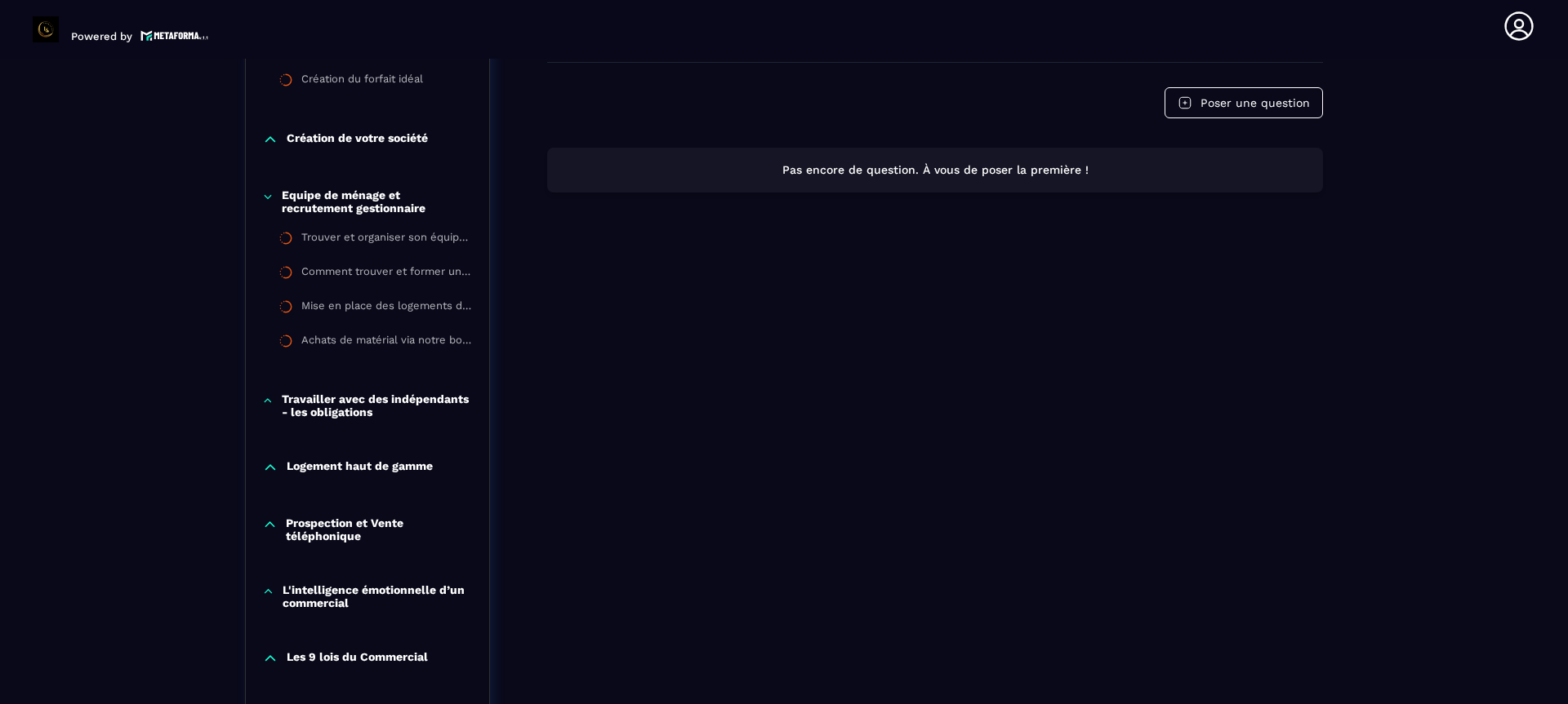
scroll to position [1110, 0]
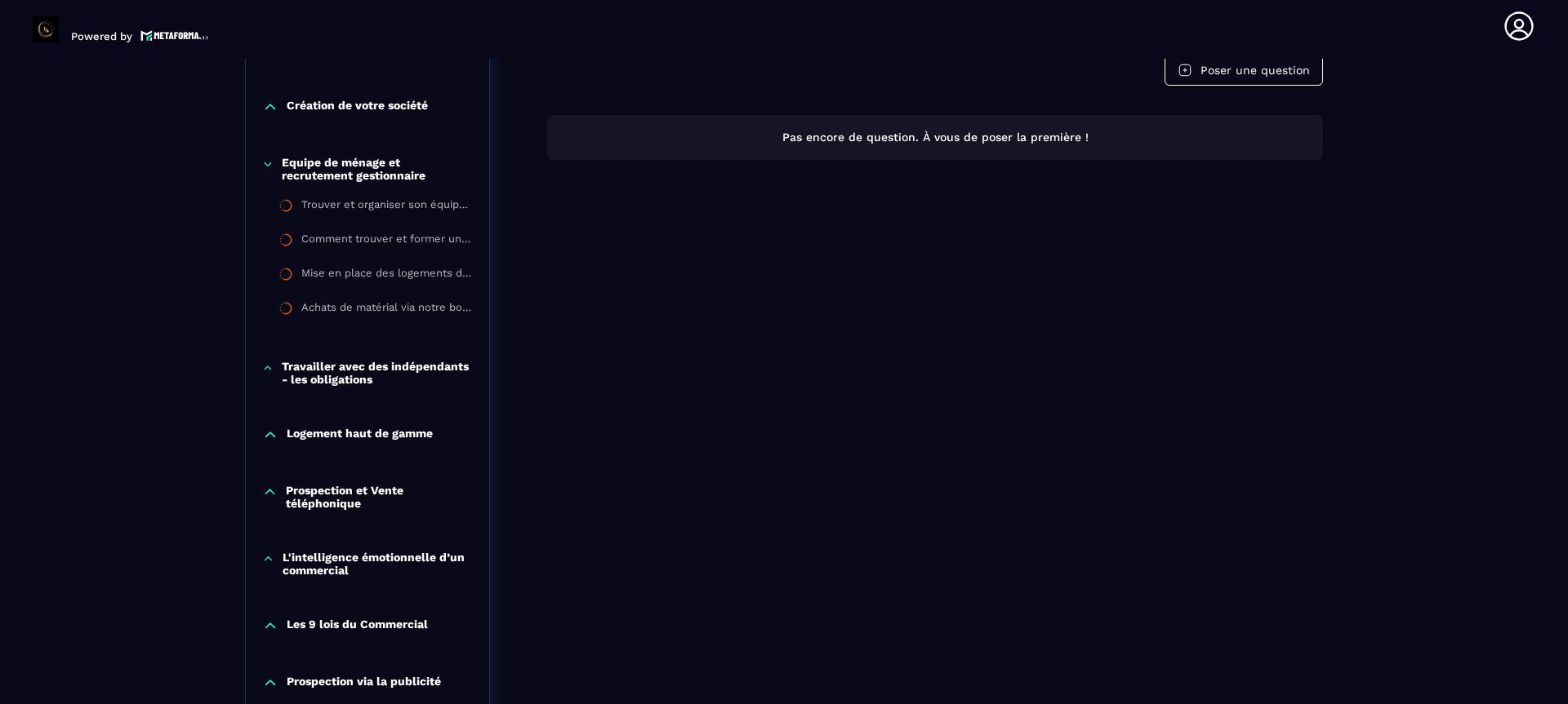
click at [721, 321] on div "Kit de bienvenue Évaluation Que pensez vous de ce module ? Précédent Compléter …" at bounding box center [935, 341] width 775 height 2446
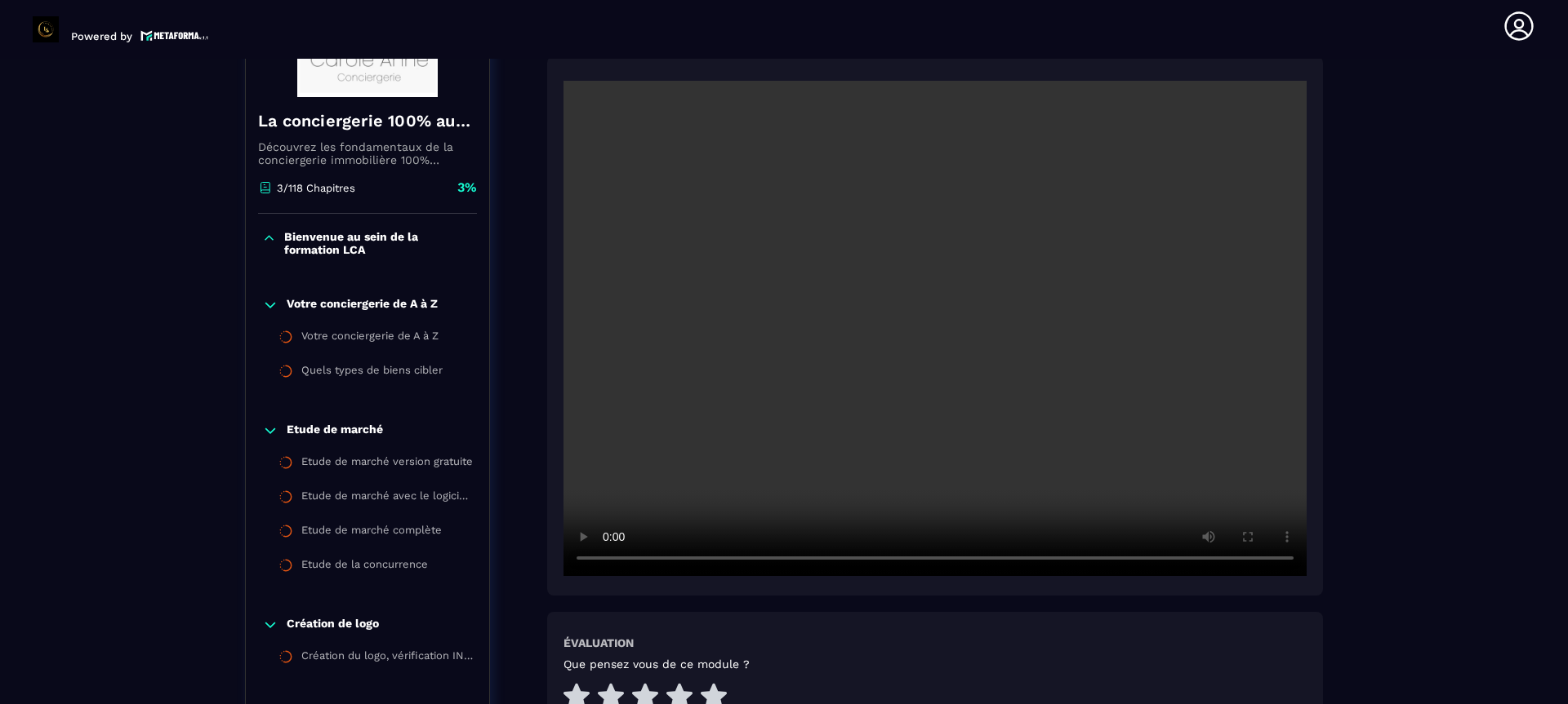
scroll to position [294, 0]
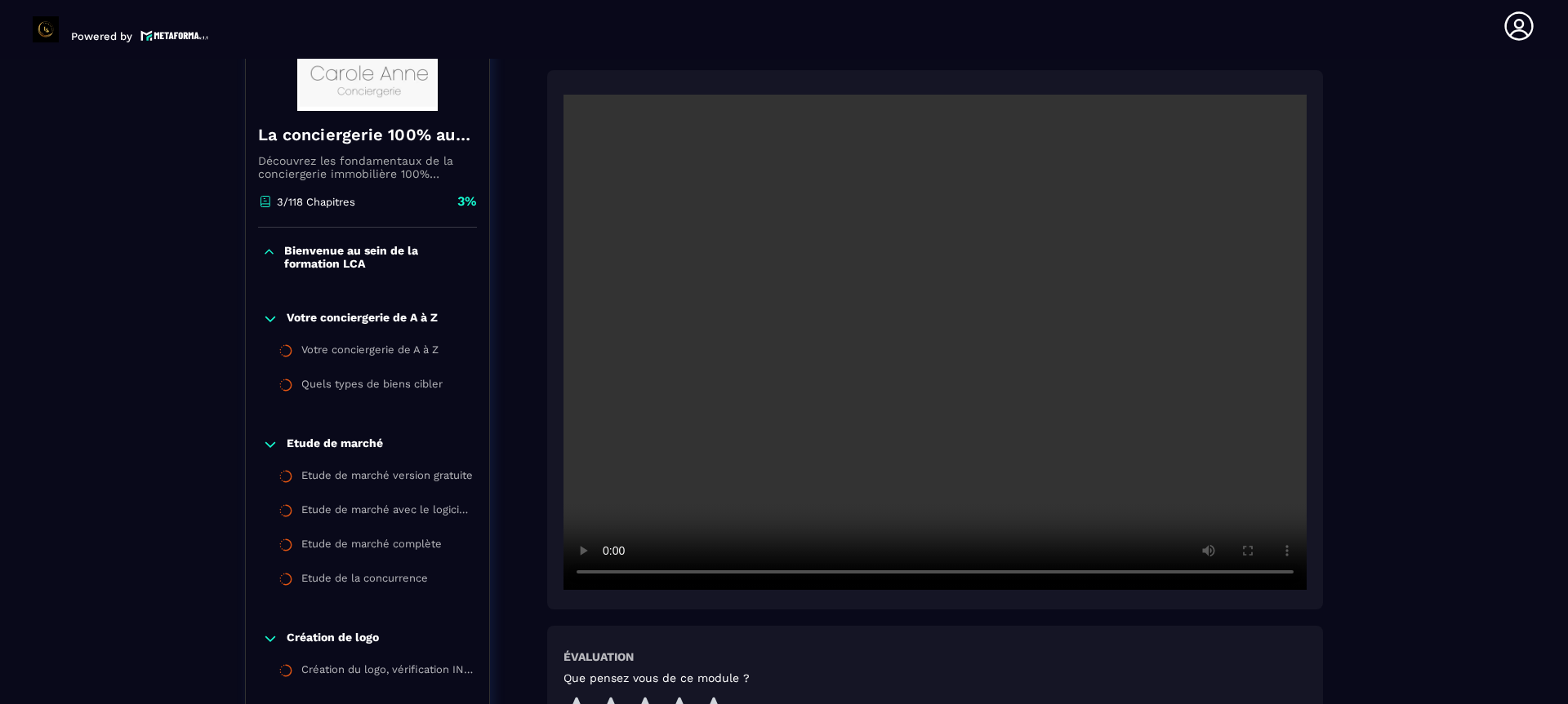
click at [847, 367] on video at bounding box center [935, 342] width 743 height 496
click at [888, 301] on video at bounding box center [935, 342] width 743 height 496
drag, startPoint x: 1538, startPoint y: 257, endPoint x: 1527, endPoint y: 223, distance: 35.7
click at [1527, 223] on section "Formations Questions Communauté Événements Formations / La conciergerie 100% au…" at bounding box center [784, 382] width 1568 height 646
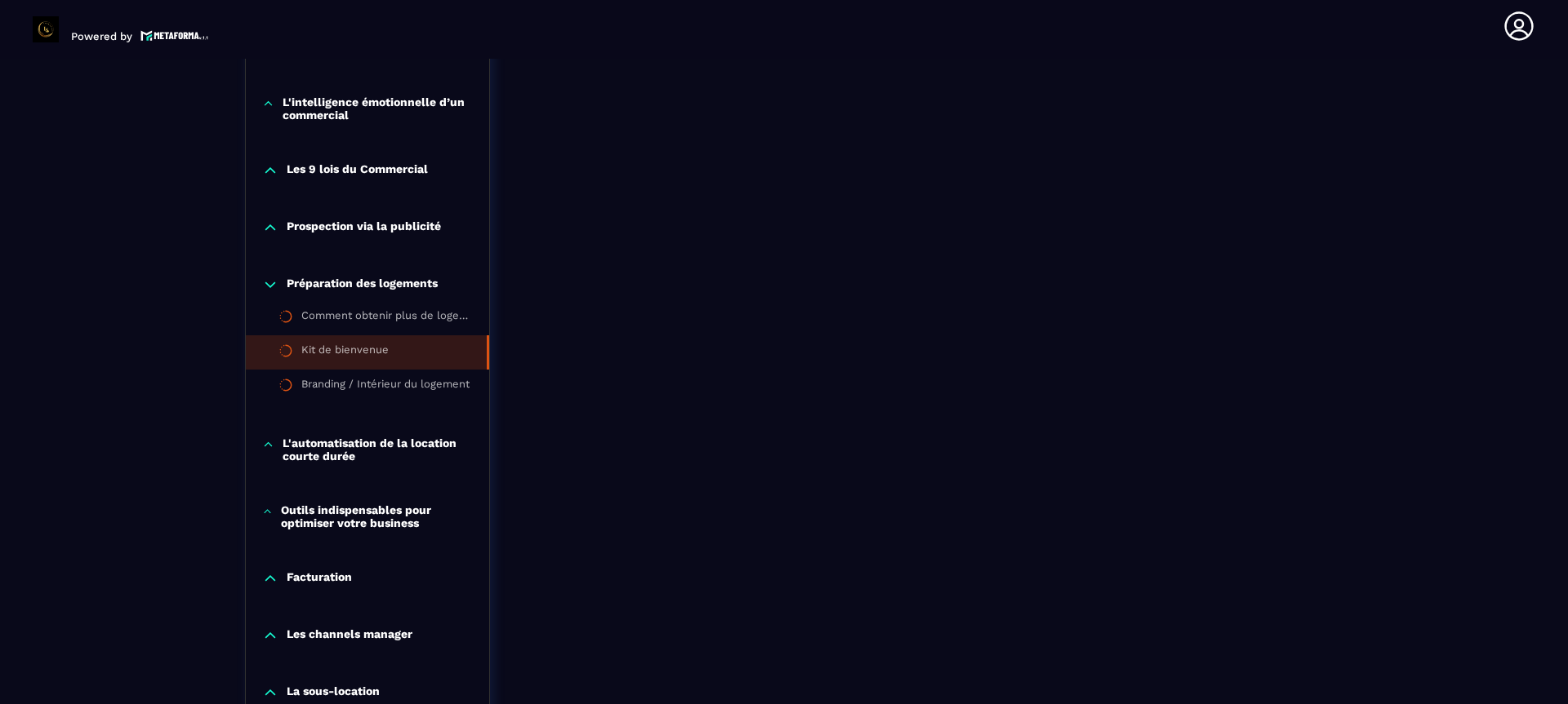
scroll to position [1567, 0]
click at [362, 630] on p "Les channels manager" at bounding box center [349, 634] width 126 height 16
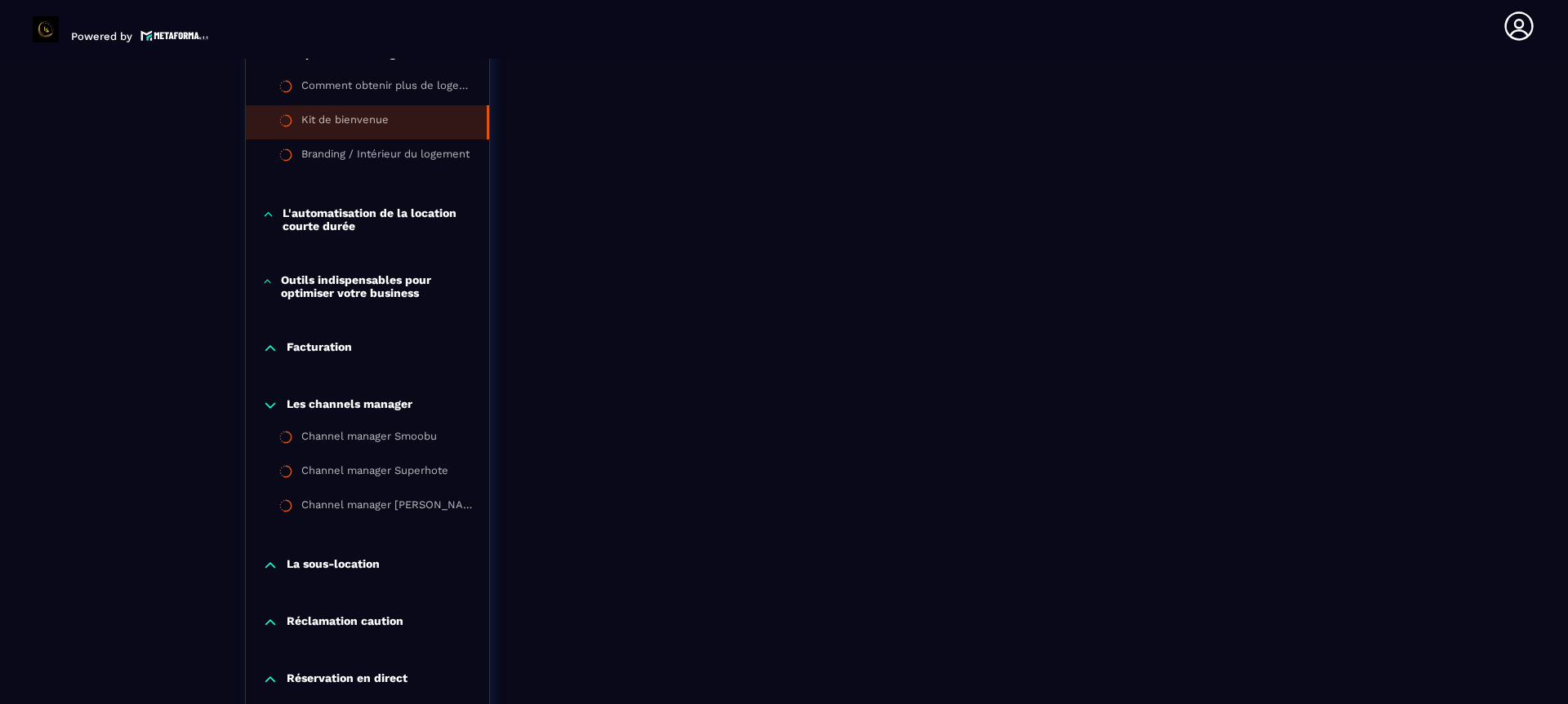
scroll to position [1828, 0]
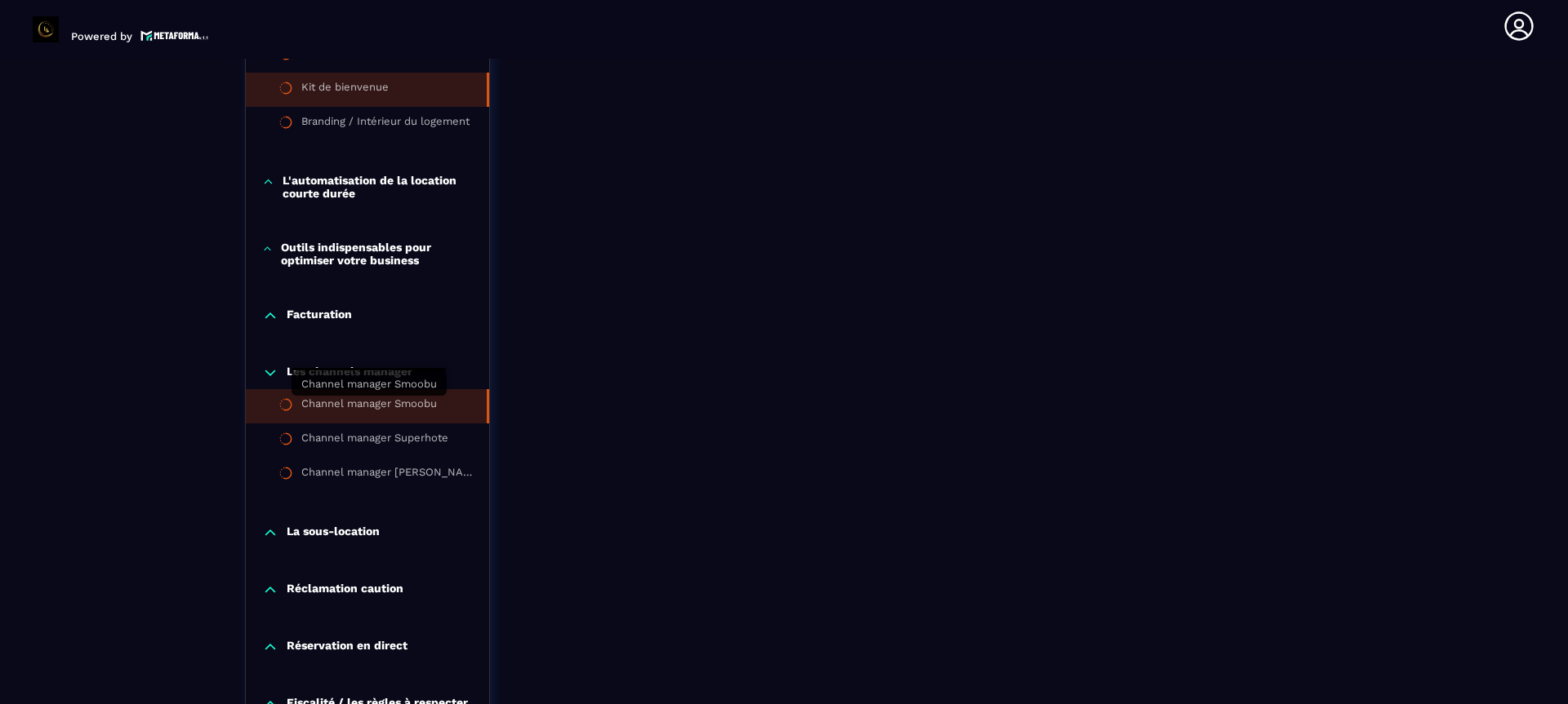
click at [398, 403] on div "Channel manager Smoobu" at bounding box center [369, 406] width 136 height 18
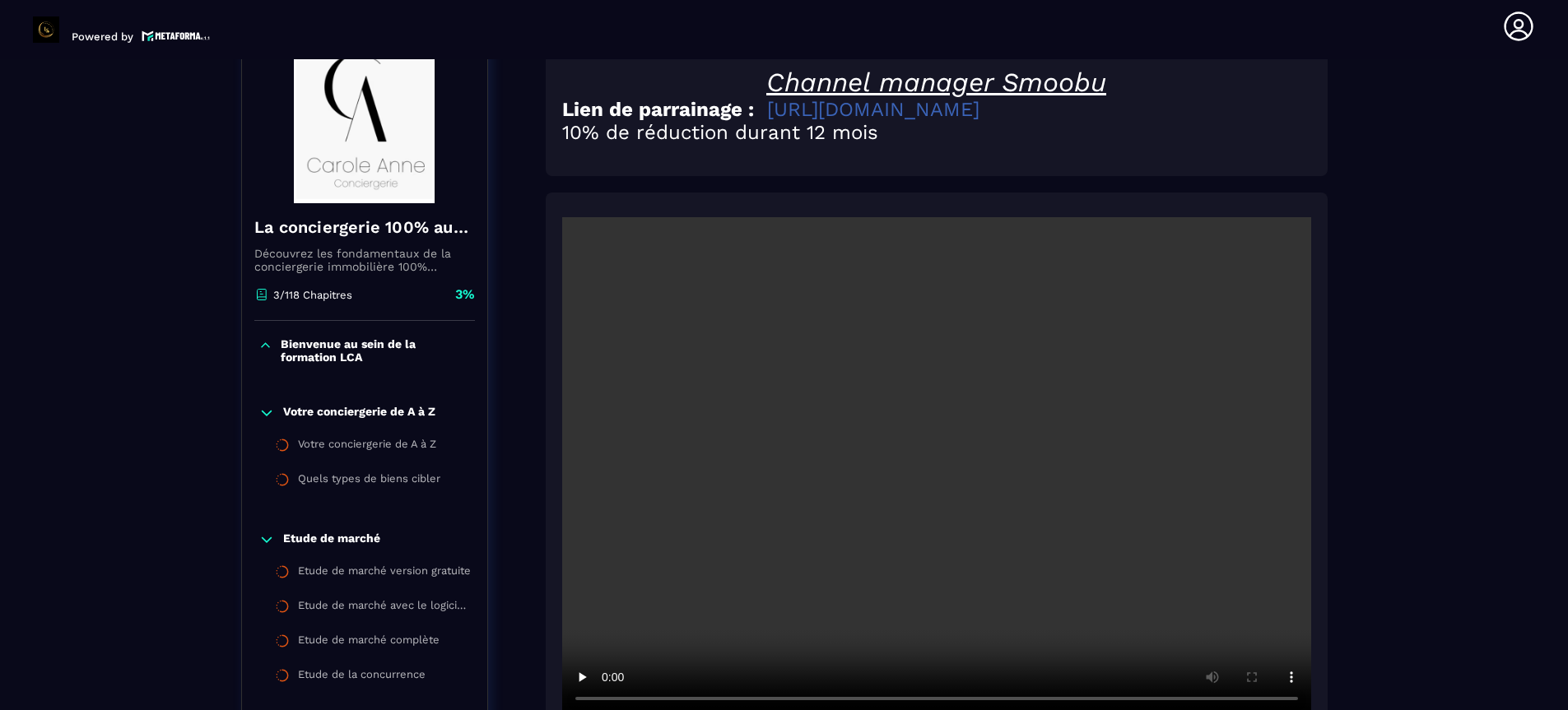
scroll to position [171, 0]
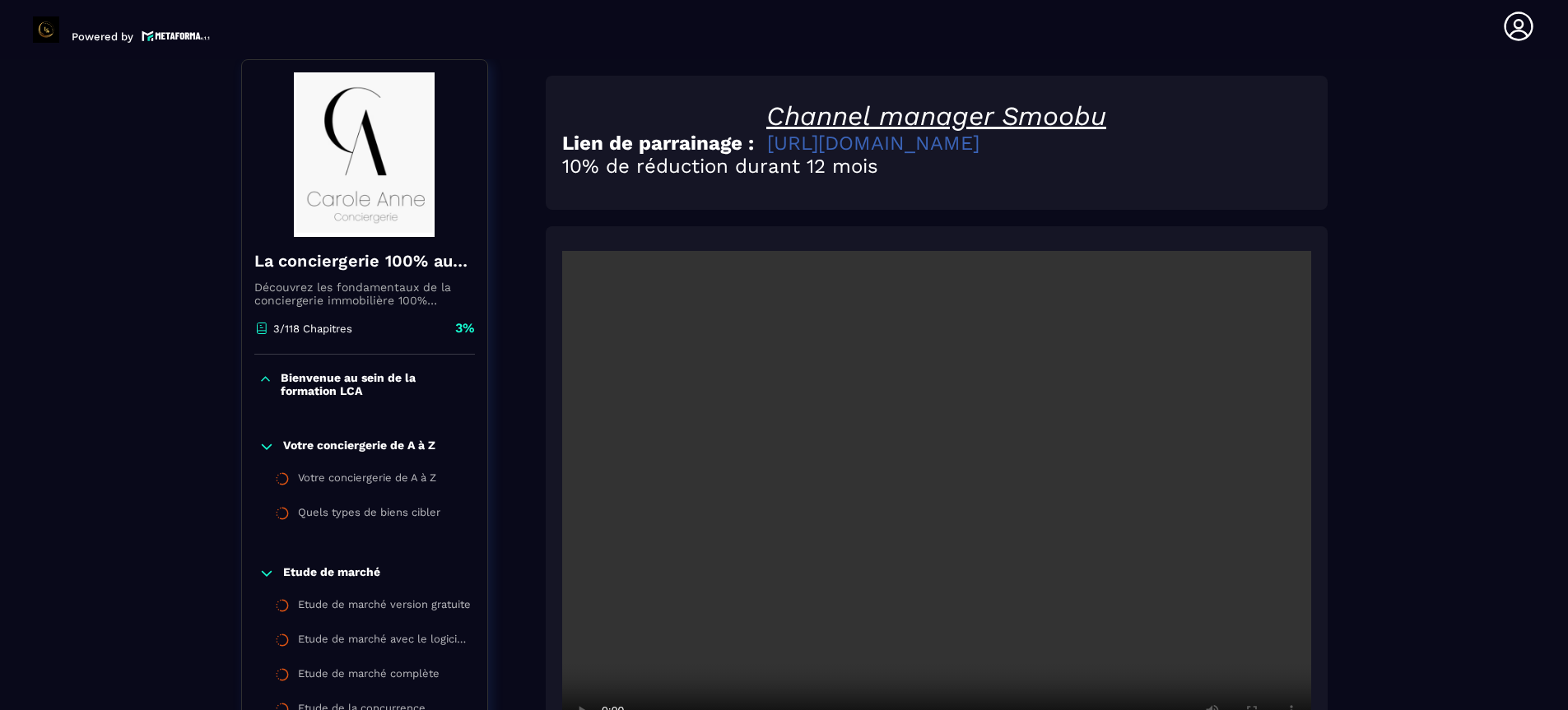
click at [874, 523] on video at bounding box center [937, 501] width 749 height 500
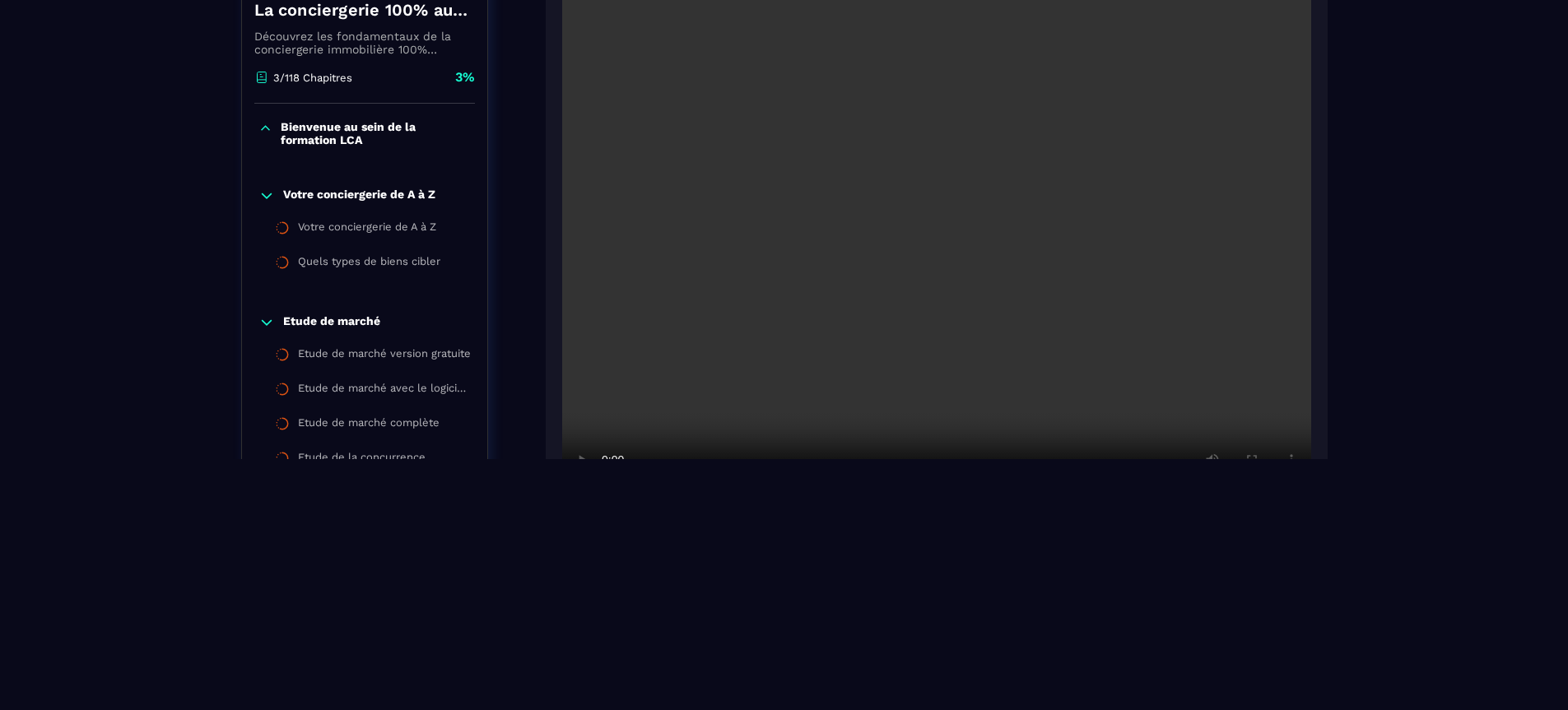
scroll to position [250, 0]
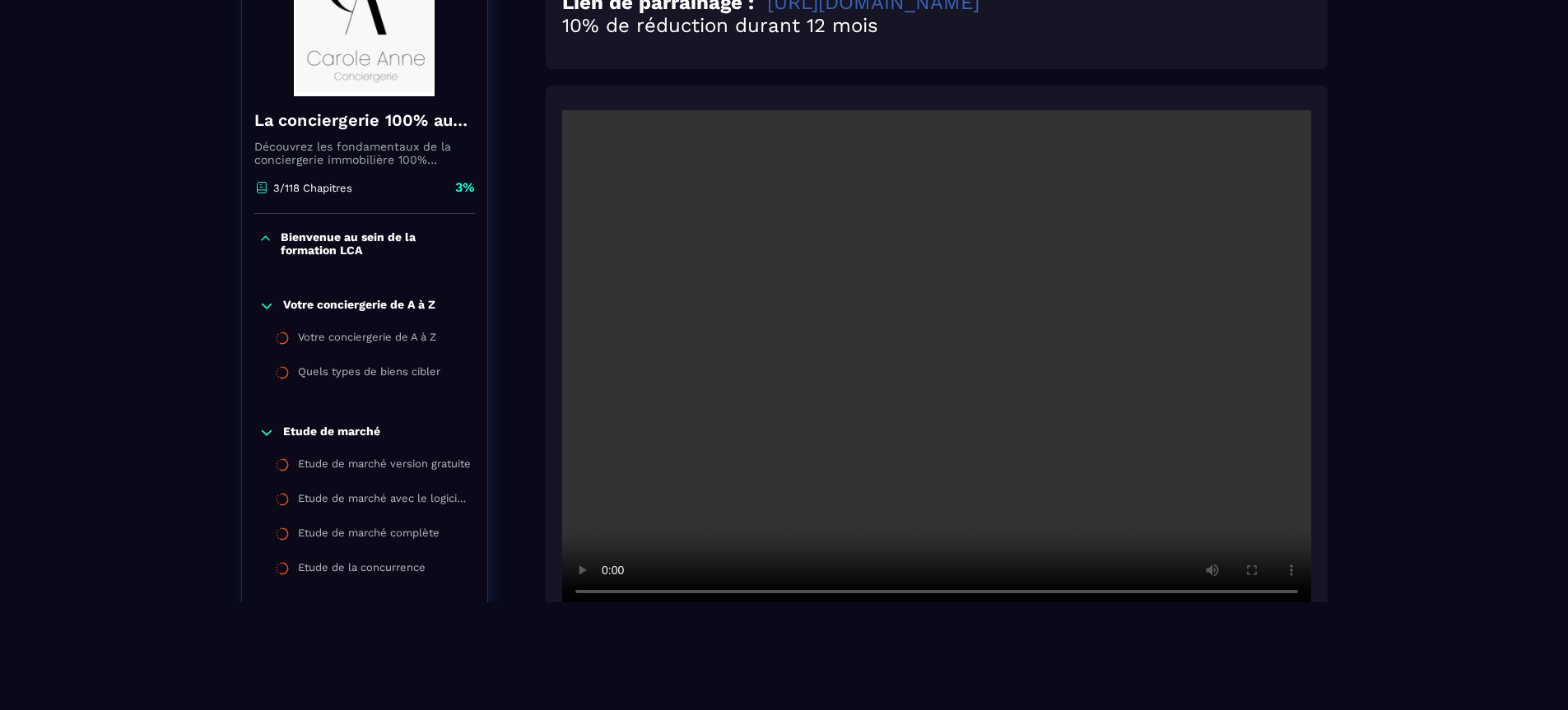
scroll to position [104, 0]
drag, startPoint x: 1360, startPoint y: 142, endPoint x: 1366, endPoint y: 238, distance: 96.2
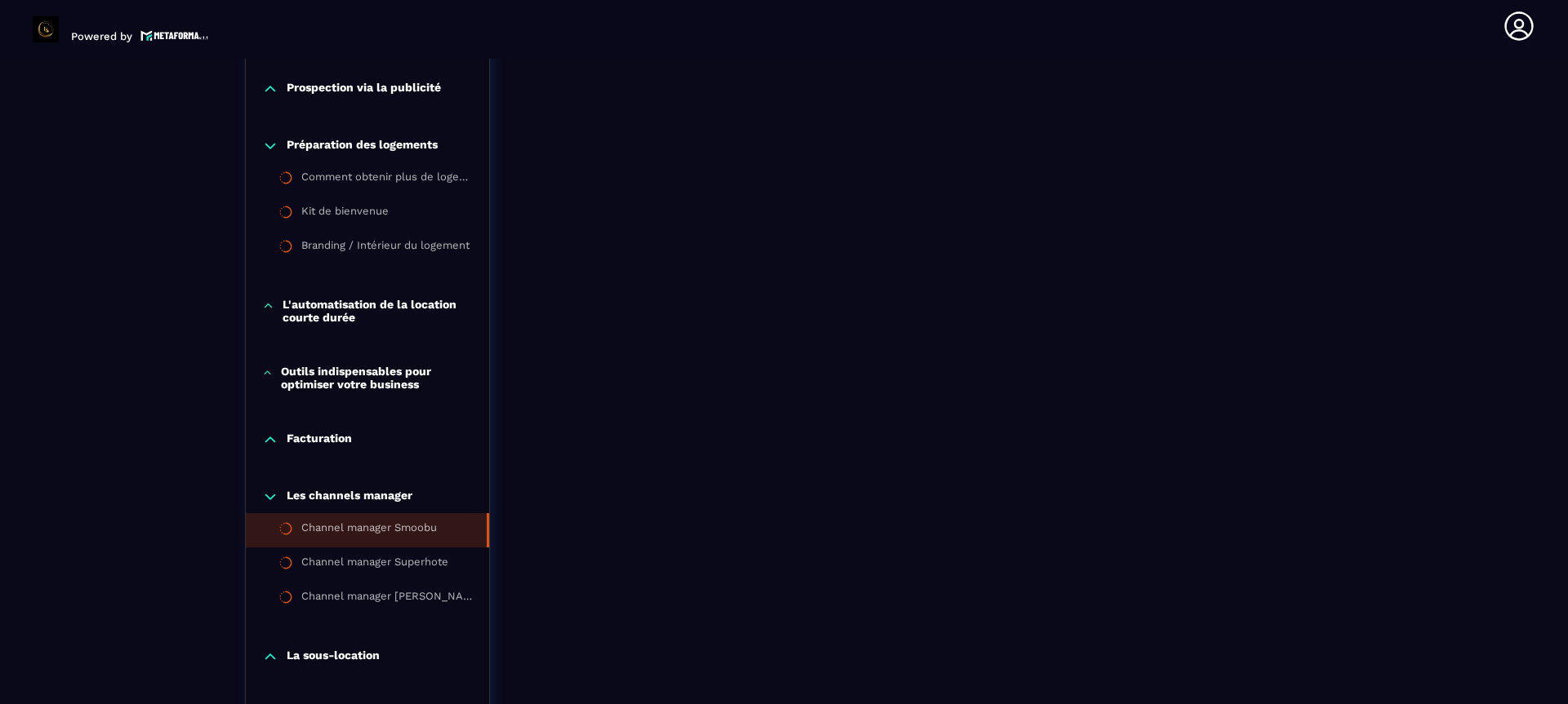
scroll to position [1737, 0]
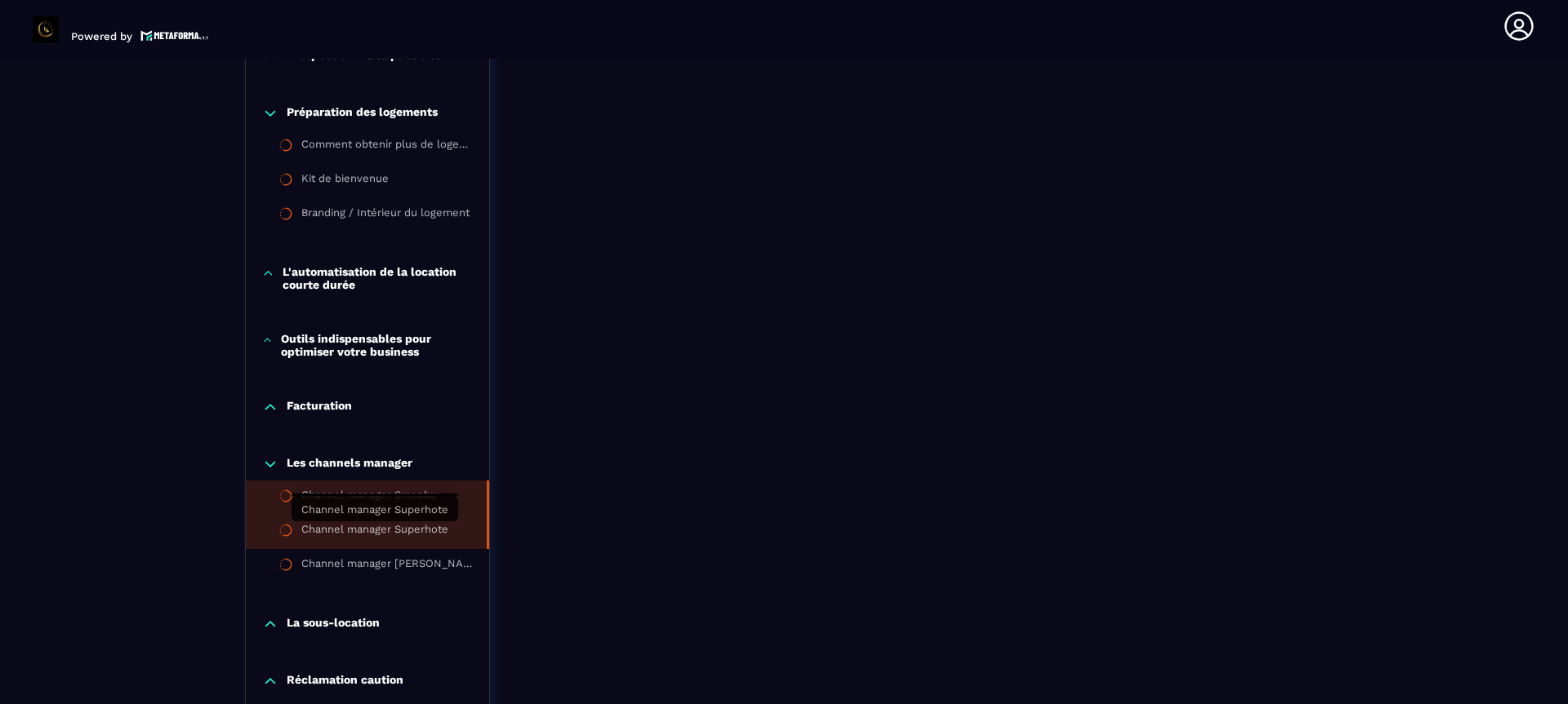
click at [365, 528] on div "Channel manager Superhote" at bounding box center [374, 532] width 147 height 18
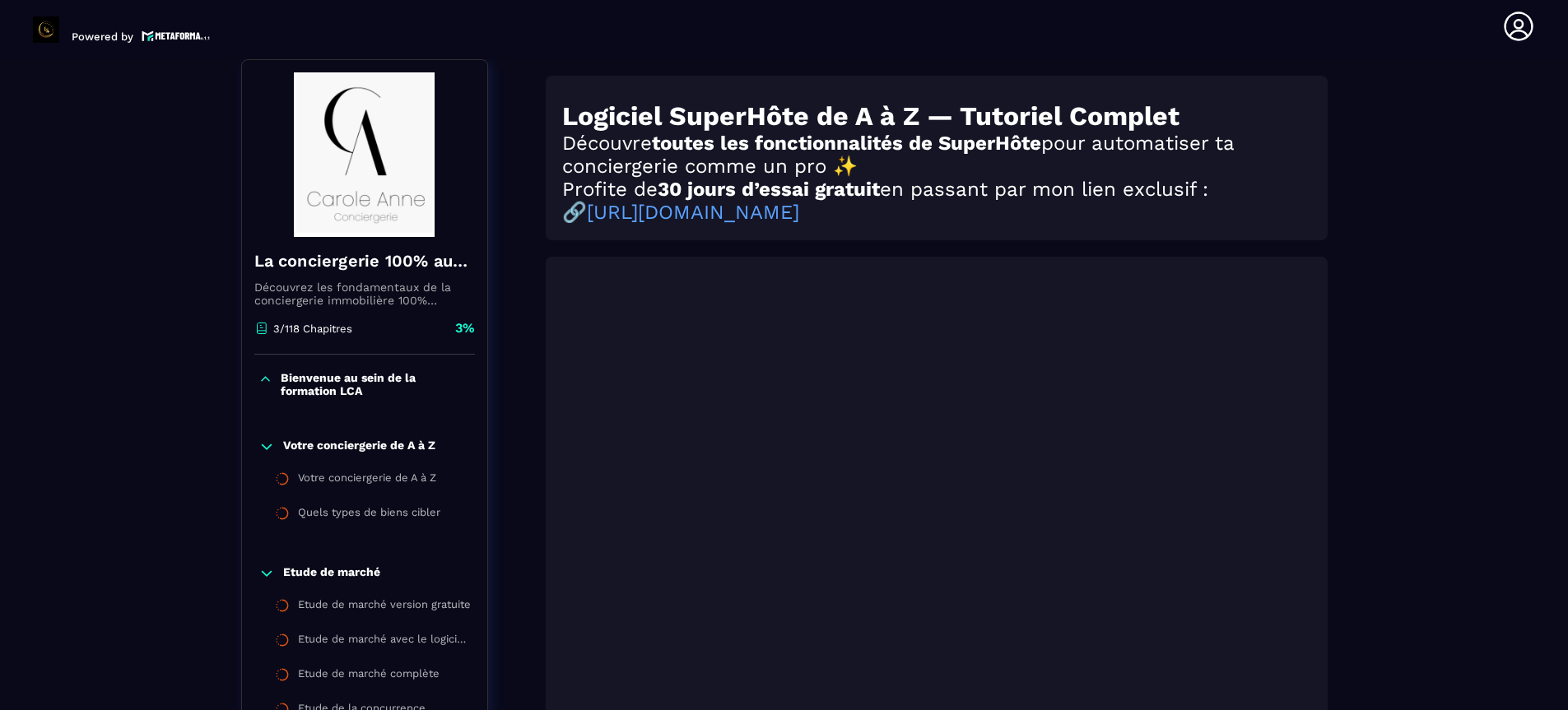
scroll to position [558, 0]
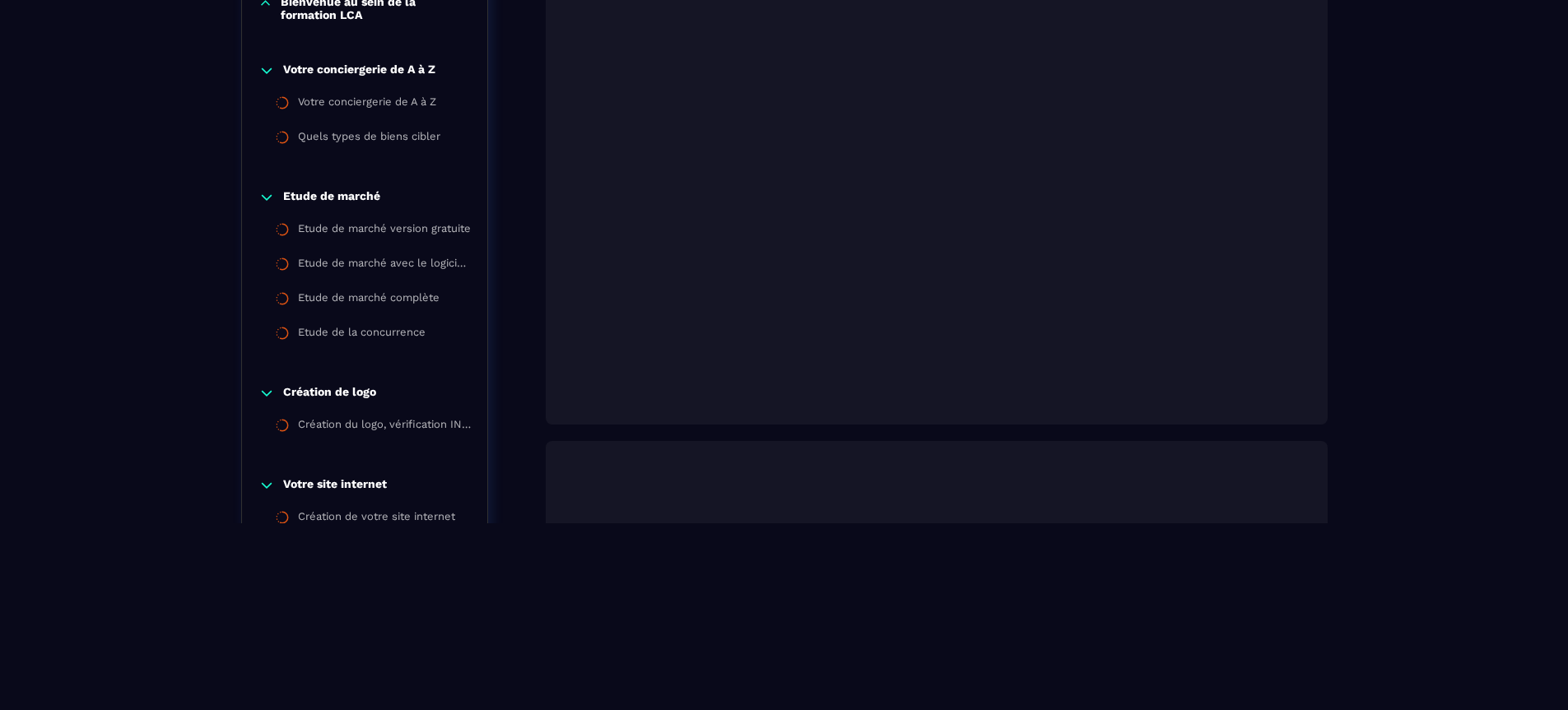
scroll to position [0, 0]
